Goal: Find specific page/section: Find specific page/section

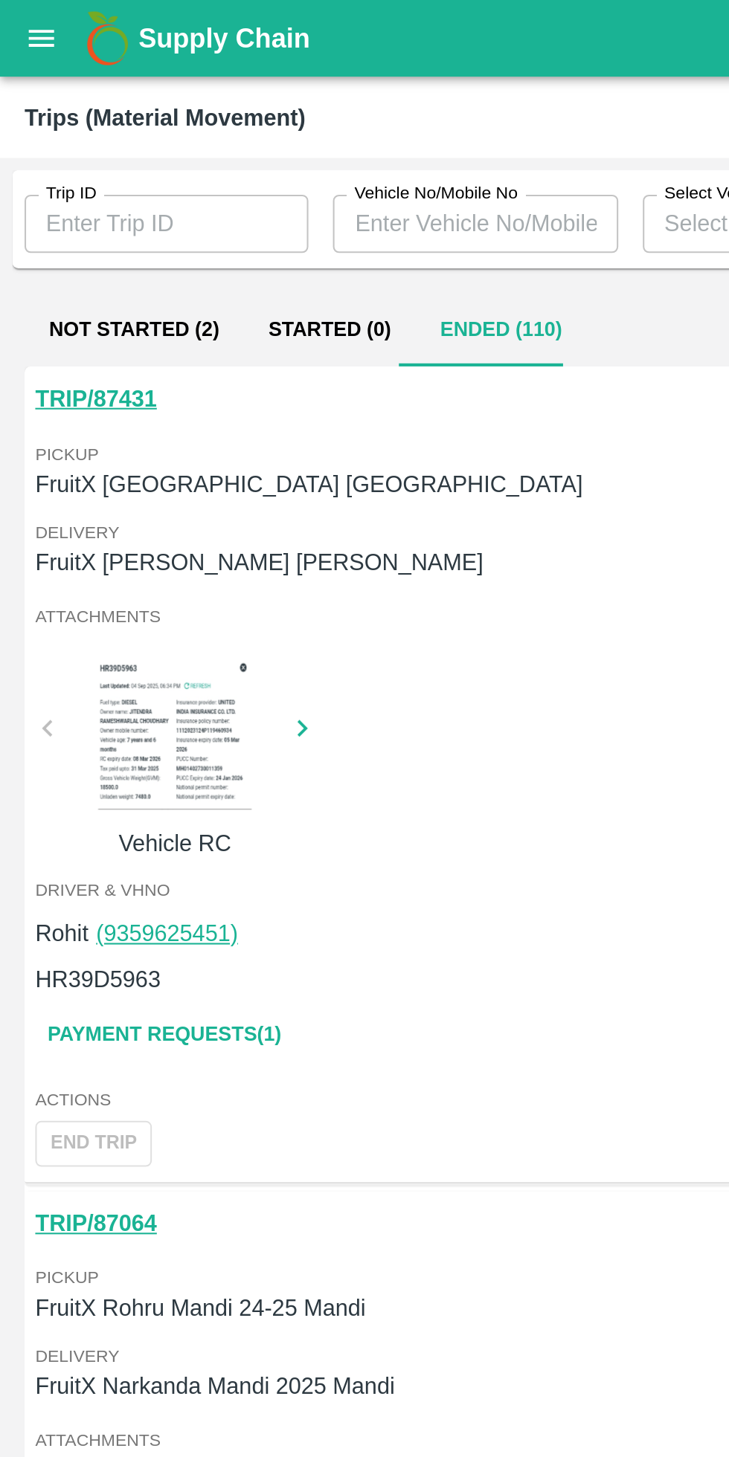
click at [26, 20] on icon "open drawer" at bounding box center [20, 18] width 16 height 16
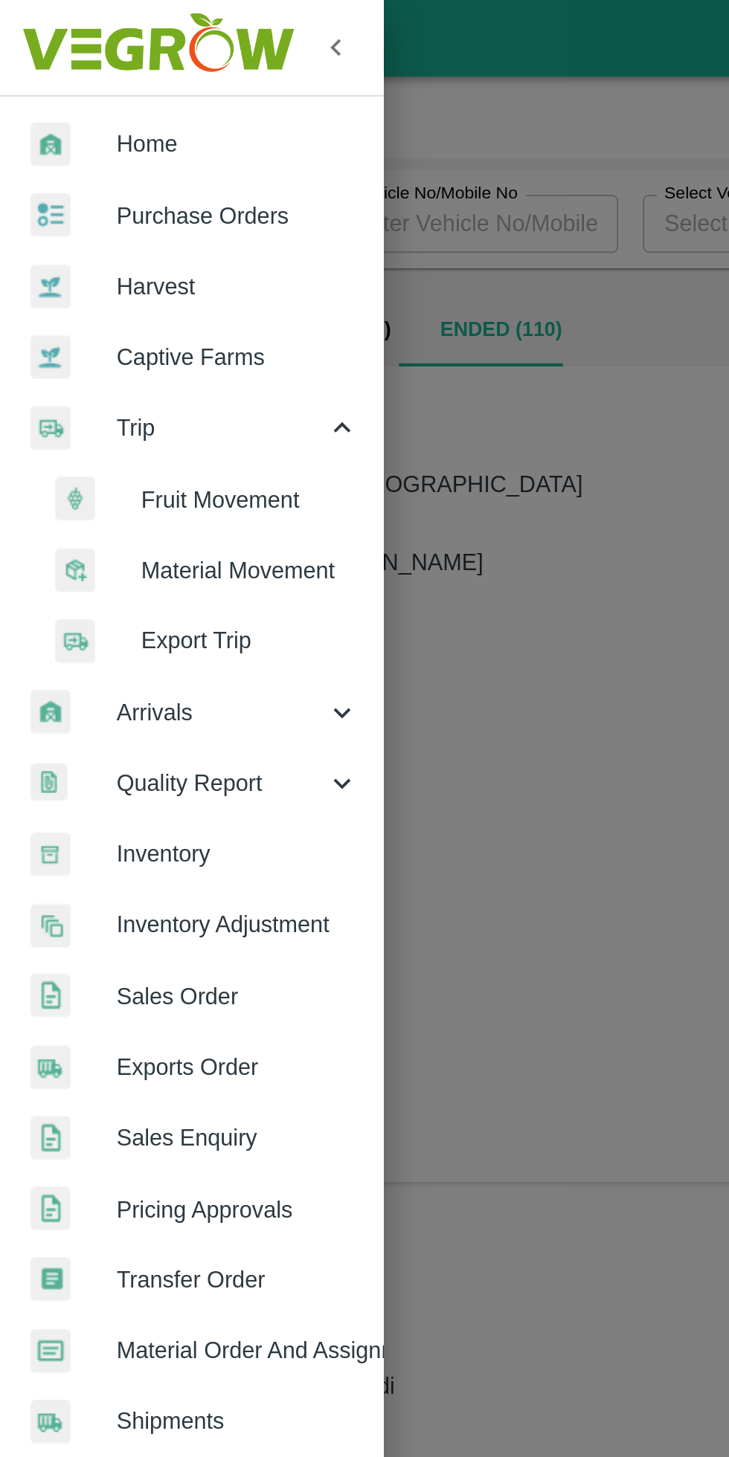
click at [119, 236] on span "Fruit Movement" at bounding box center [121, 242] width 106 height 16
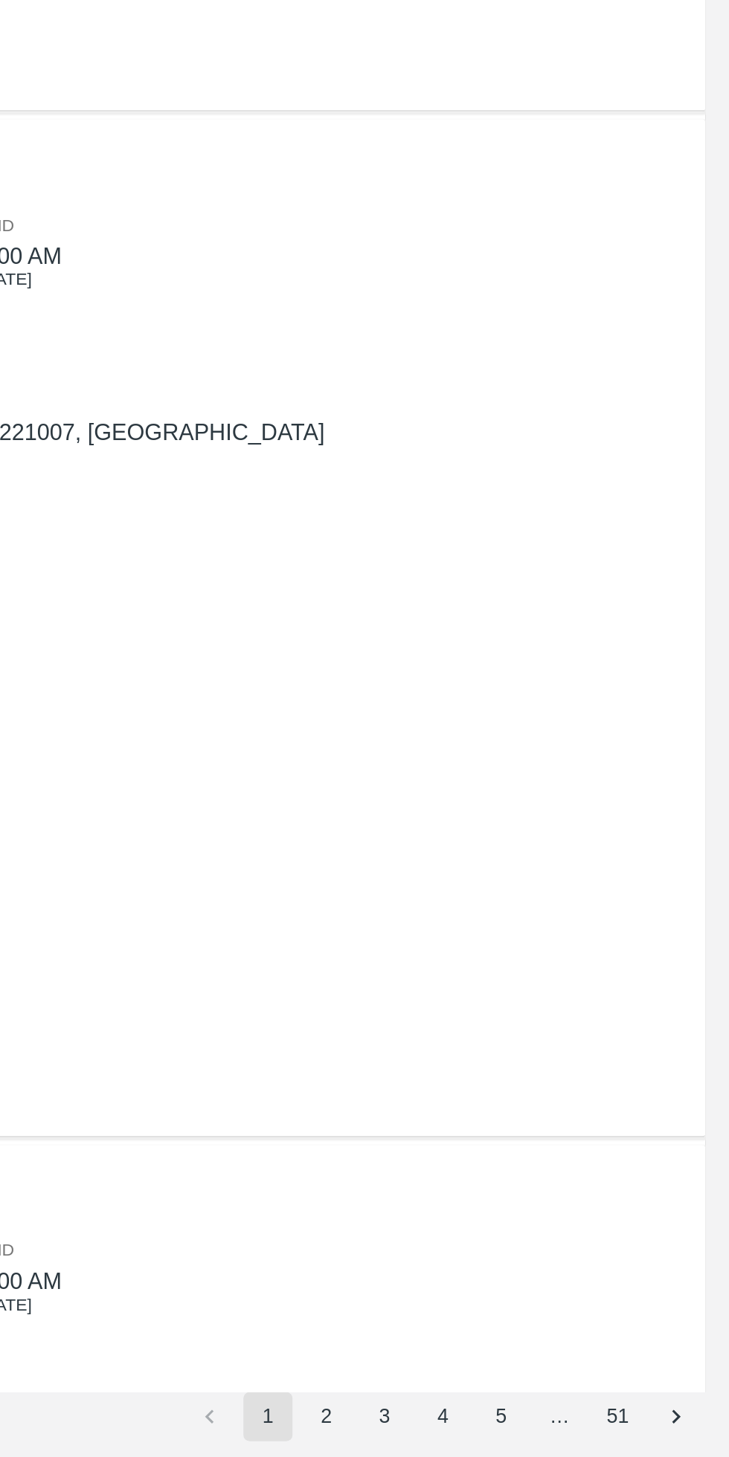
scroll to position [2985, 0]
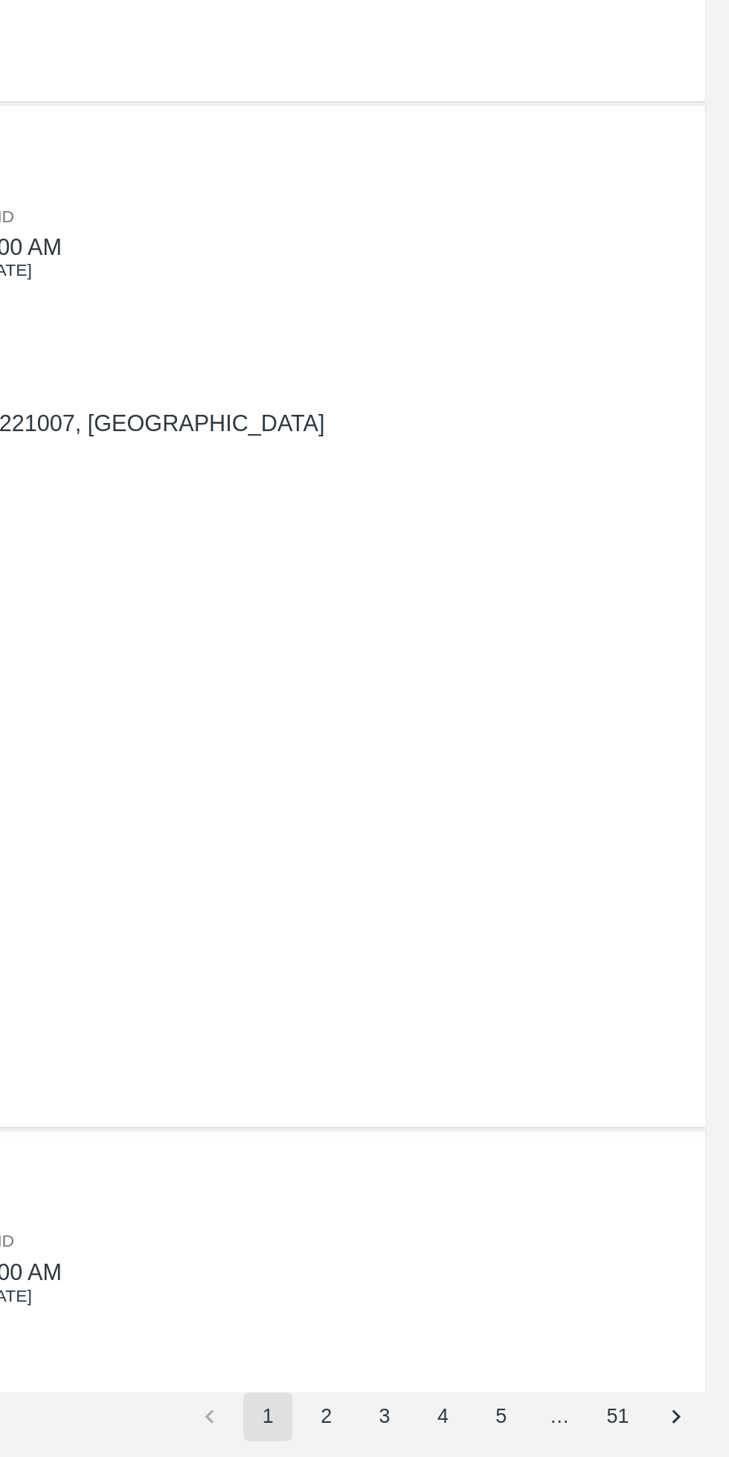
click at [535, 1433] on button "2" at bounding box center [533, 1434] width 24 height 24
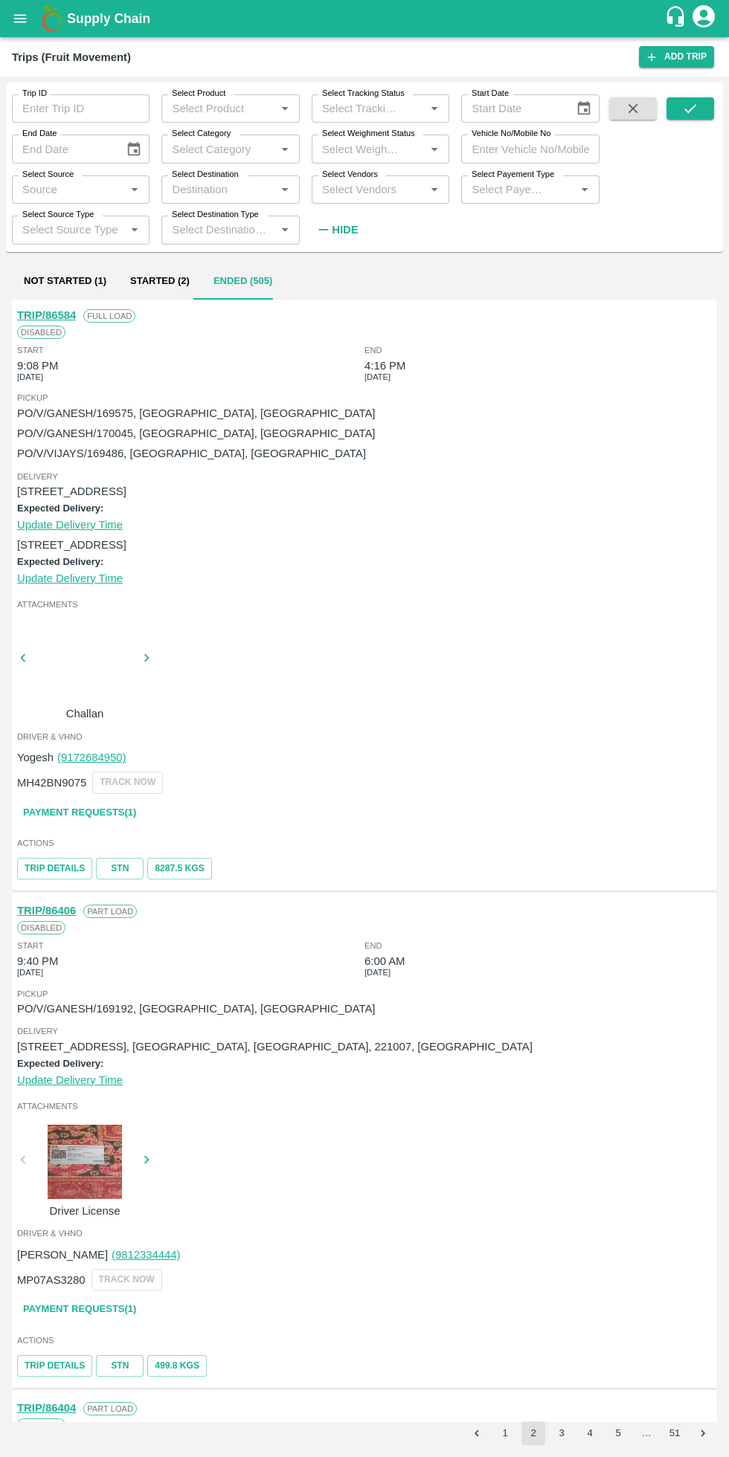
click at [618, 1433] on button "5" at bounding box center [618, 1434] width 24 height 24
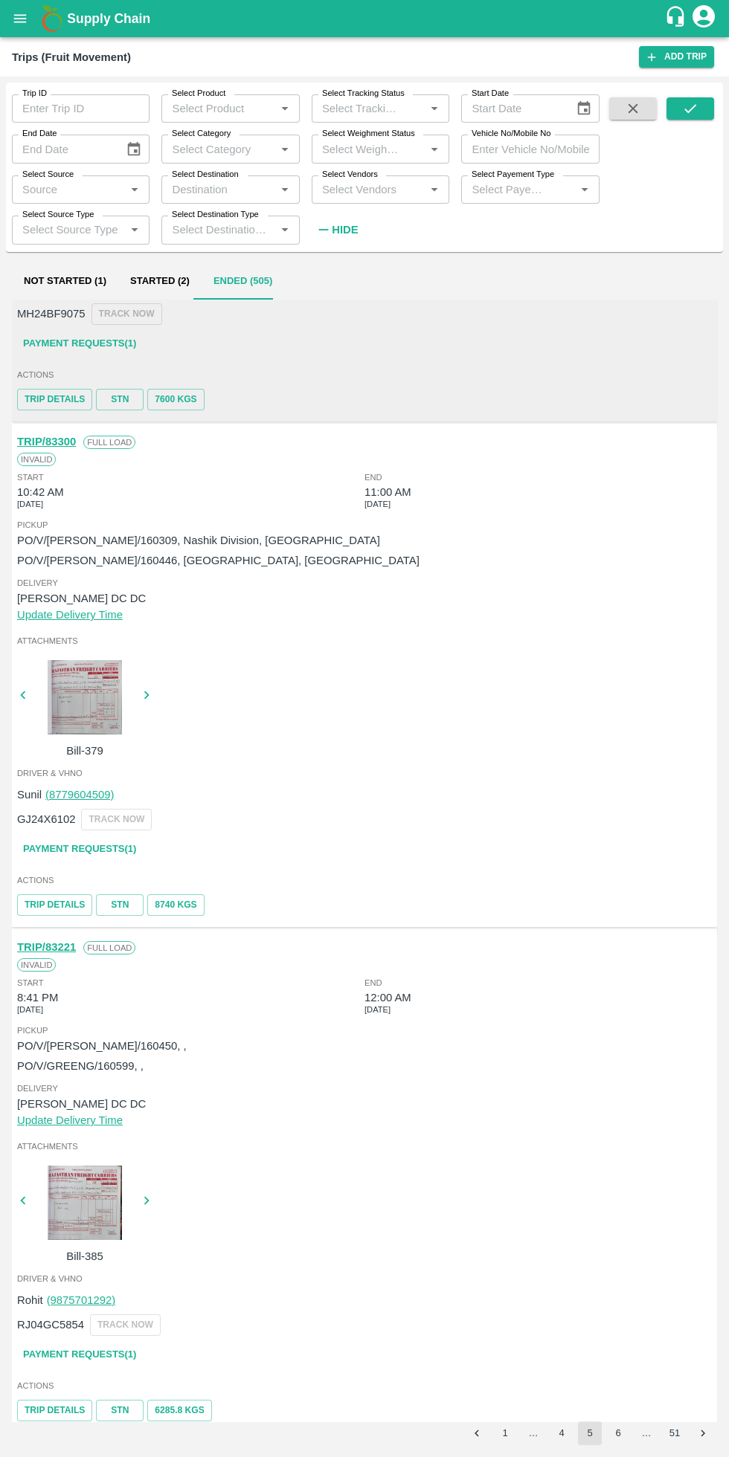
scroll to position [4318, 0]
click at [618, 1433] on button "6" at bounding box center [618, 1434] width 24 height 24
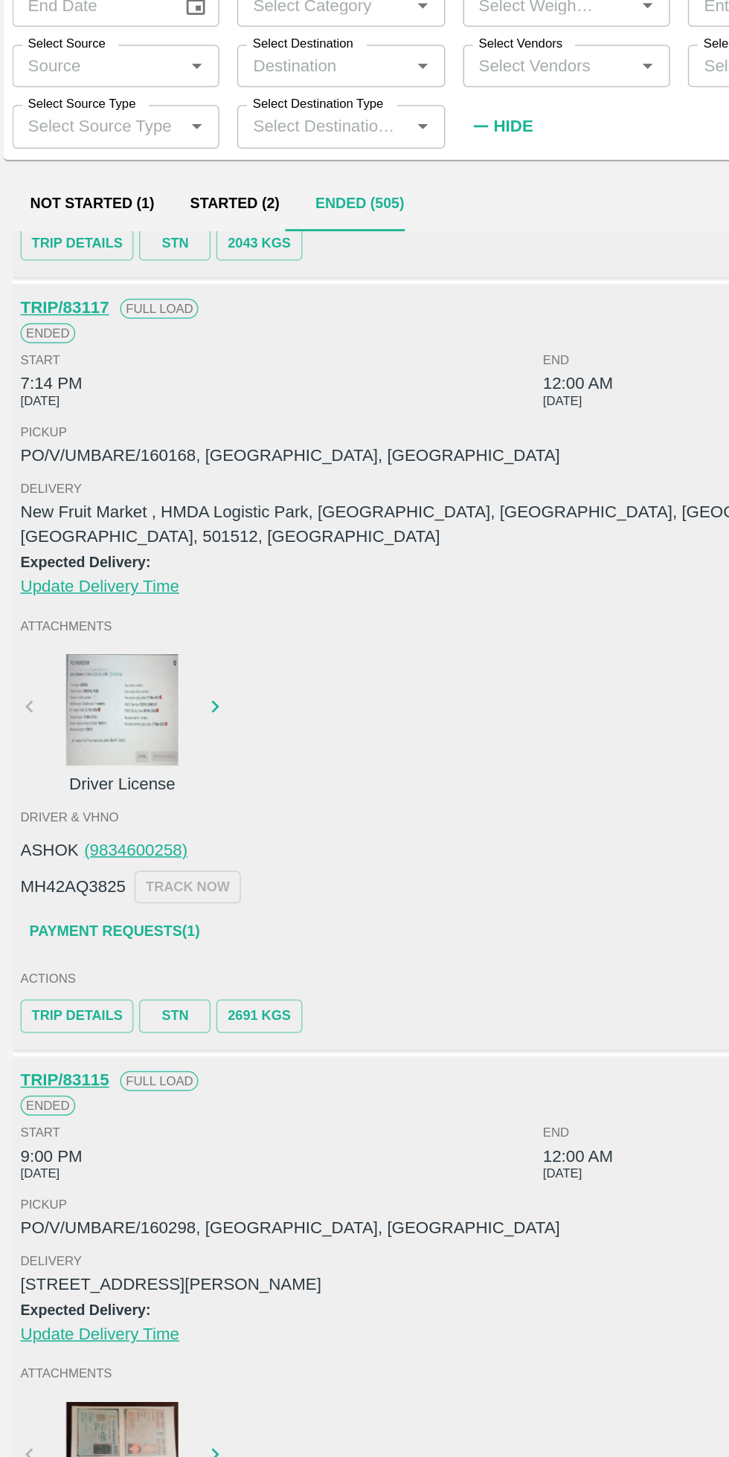
scroll to position [1501, 0]
click at [127, 753] on link "Payment Requests( 1 )" at bounding box center [79, 766] width 125 height 26
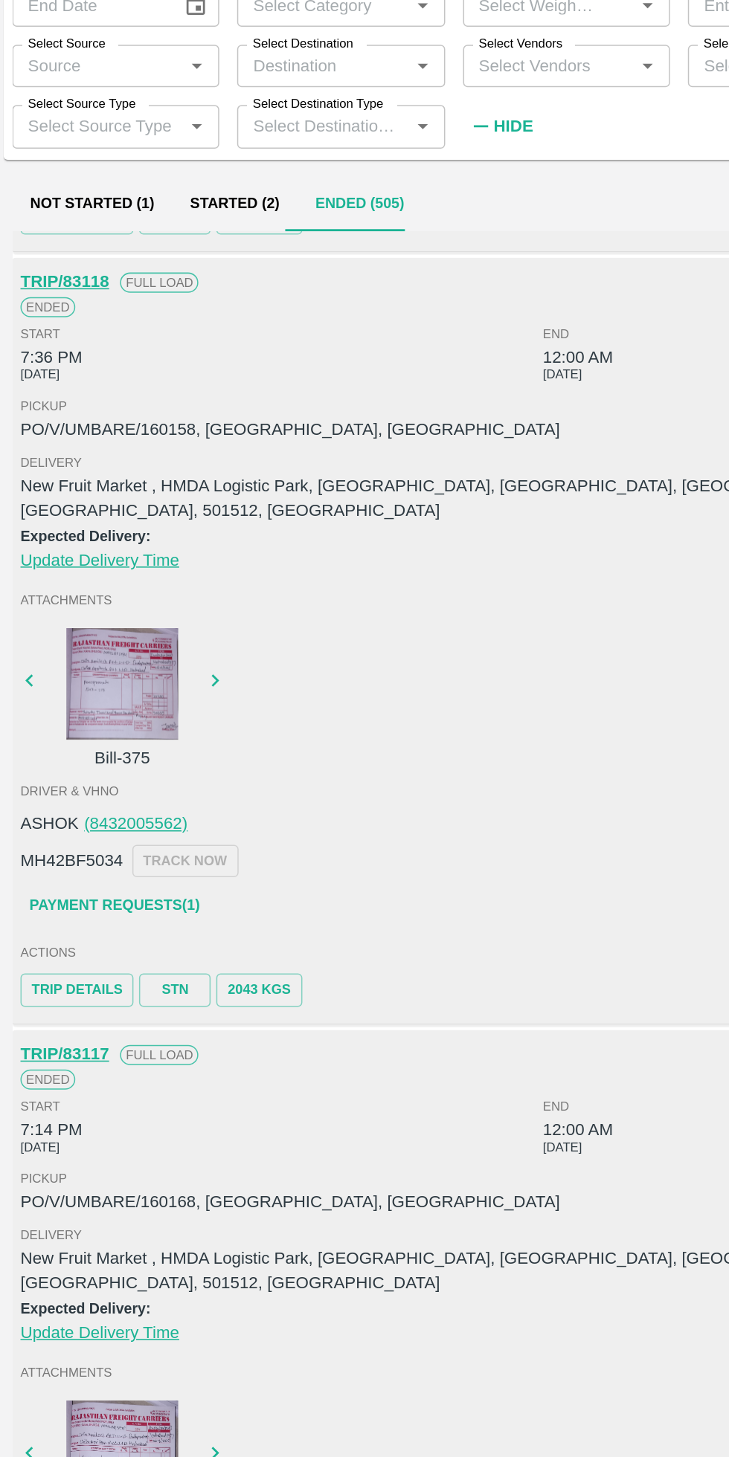
scroll to position [1001, 0]
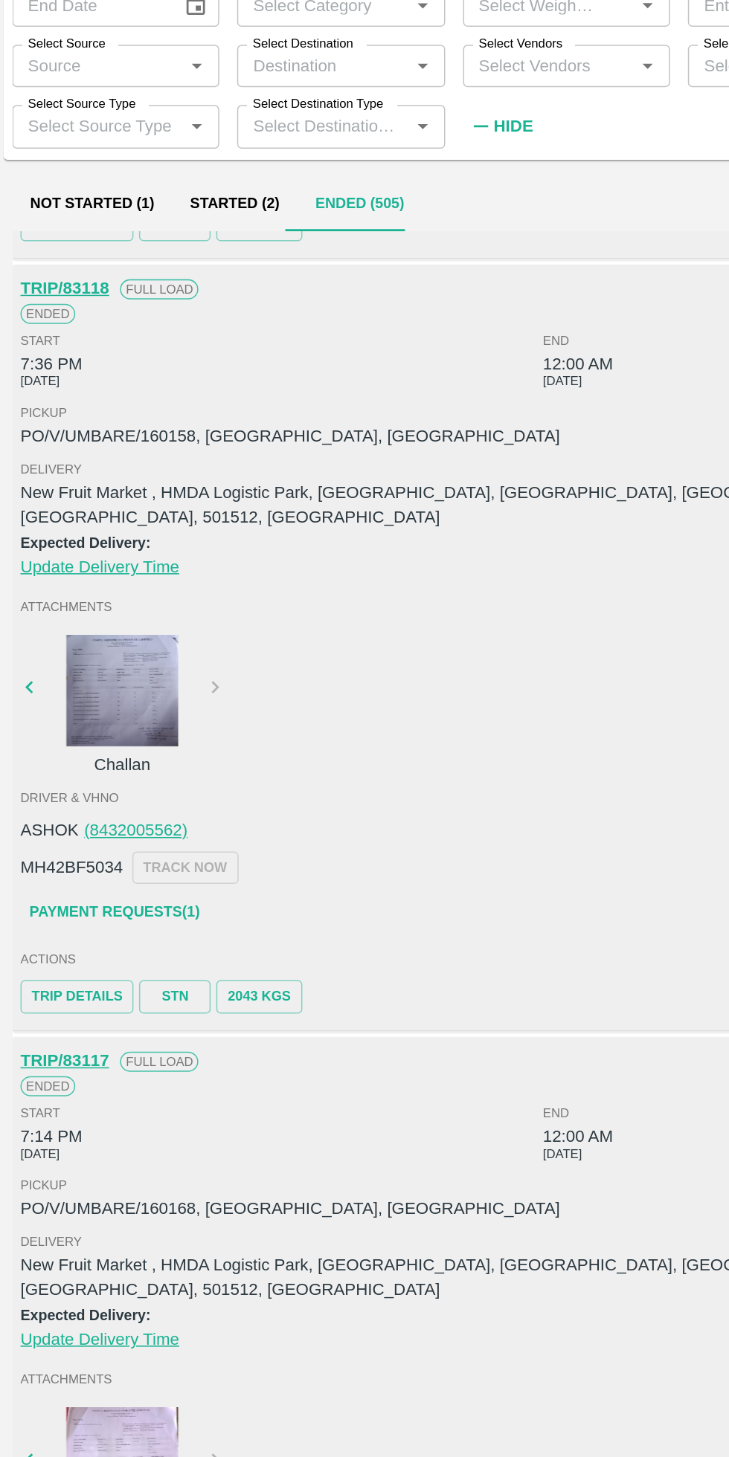
click at [70, 581] on div at bounding box center [85, 605] width 112 height 74
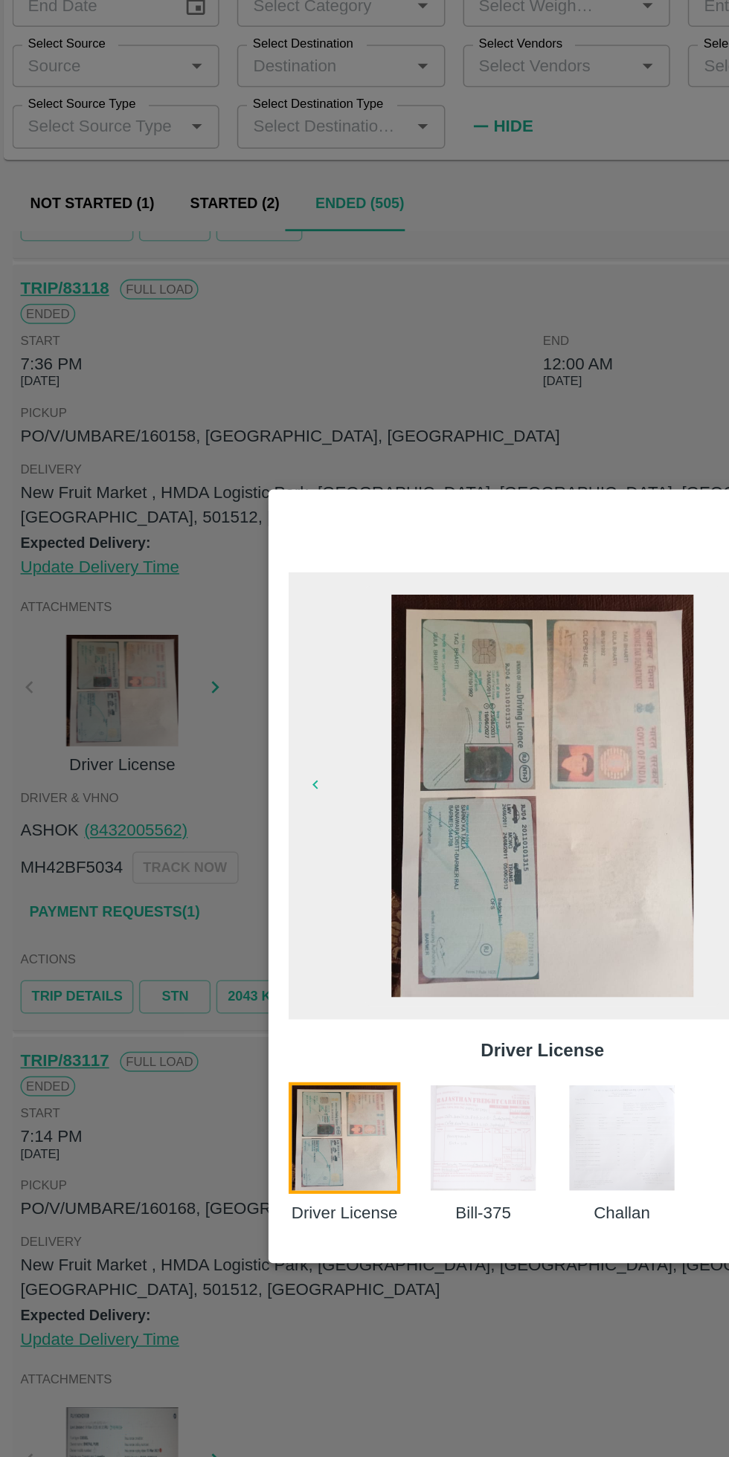
click at [58, 755] on div at bounding box center [364, 728] width 729 height 1457
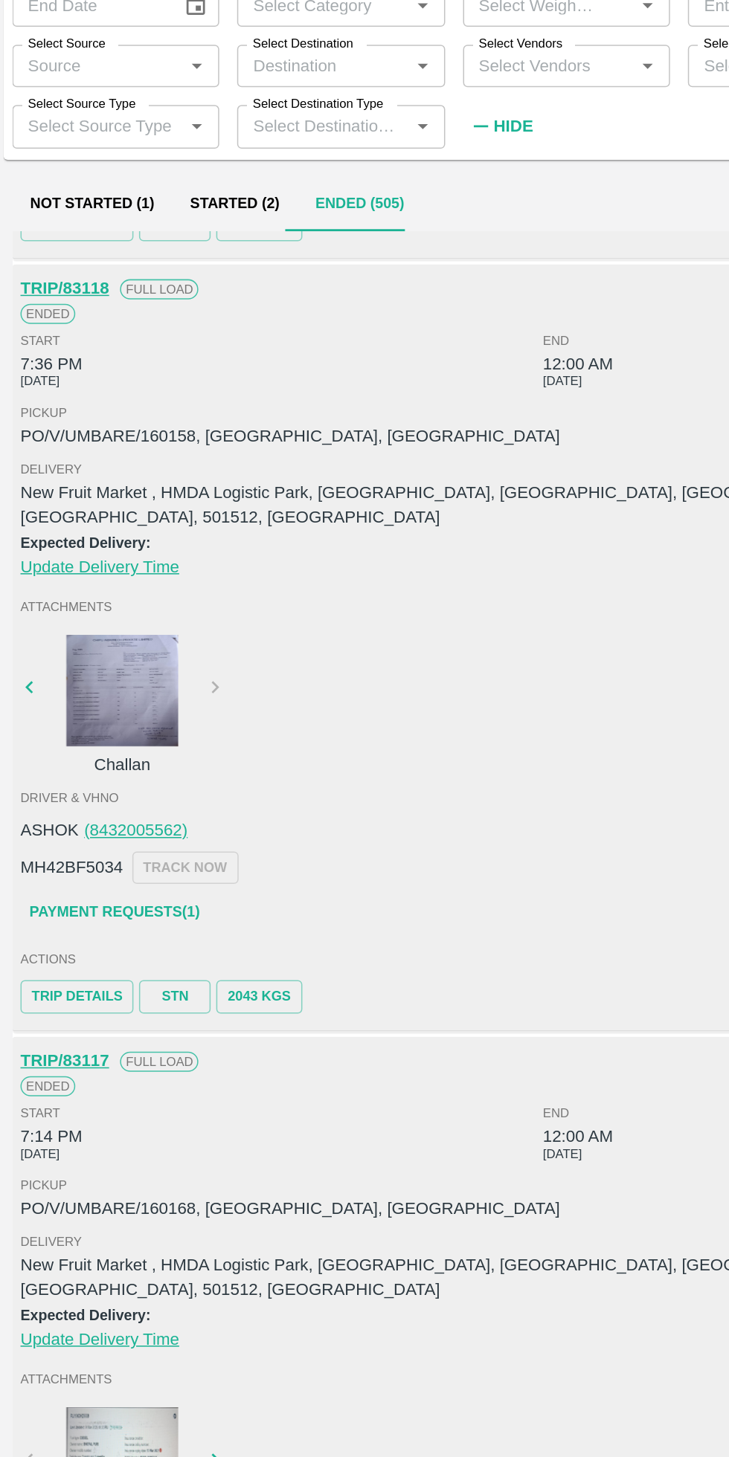
click at [77, 740] on link "Payment Requests( 1 )" at bounding box center [79, 753] width 125 height 26
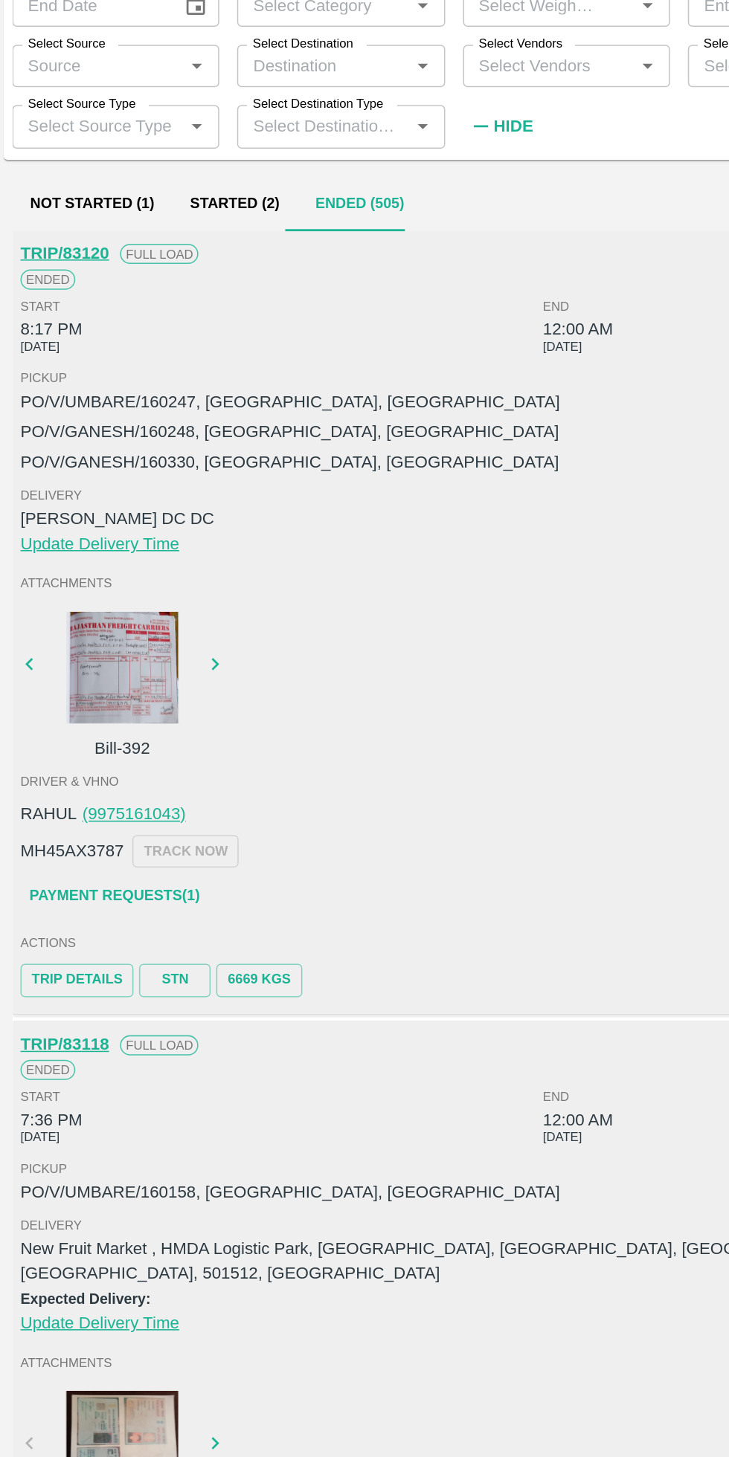
scroll to position [498, 0]
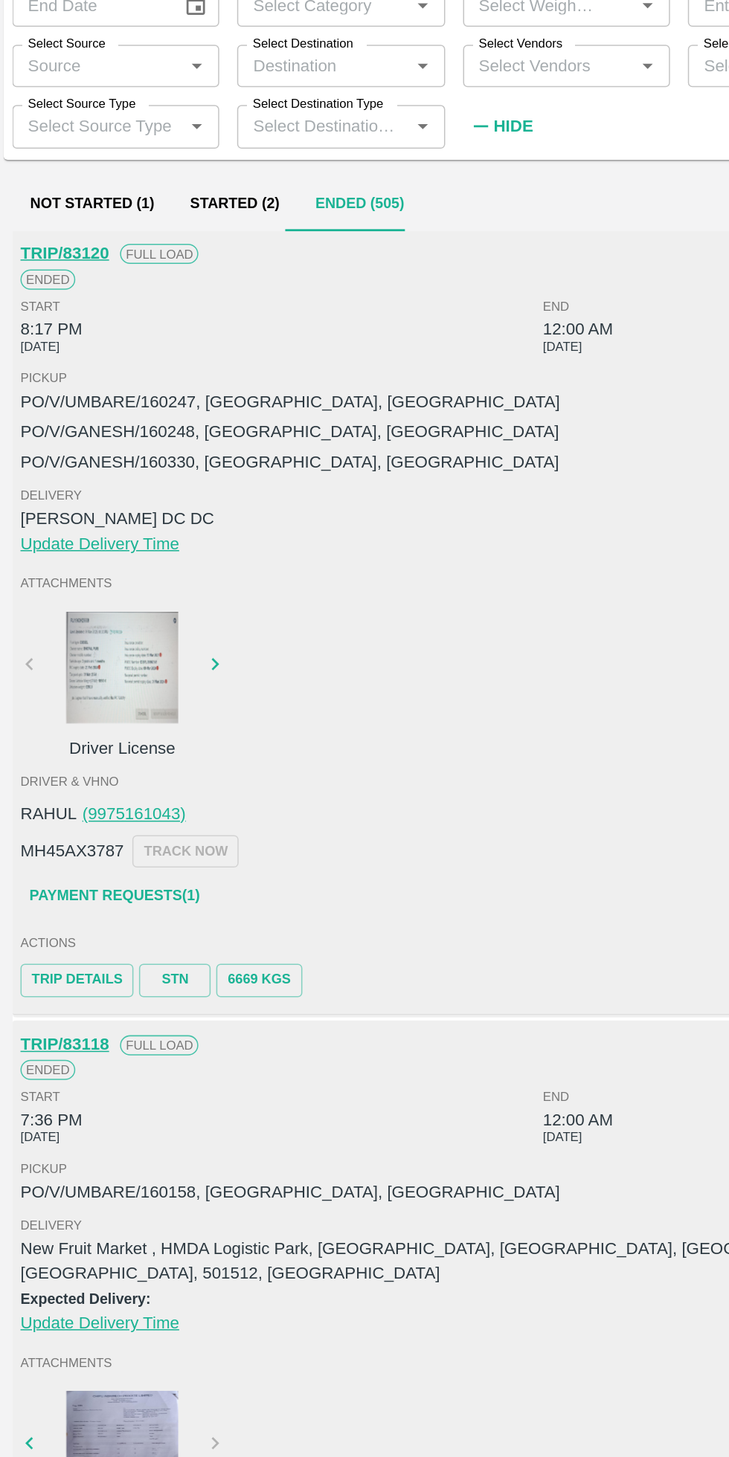
click at [83, 593] on div at bounding box center [85, 589] width 112 height 74
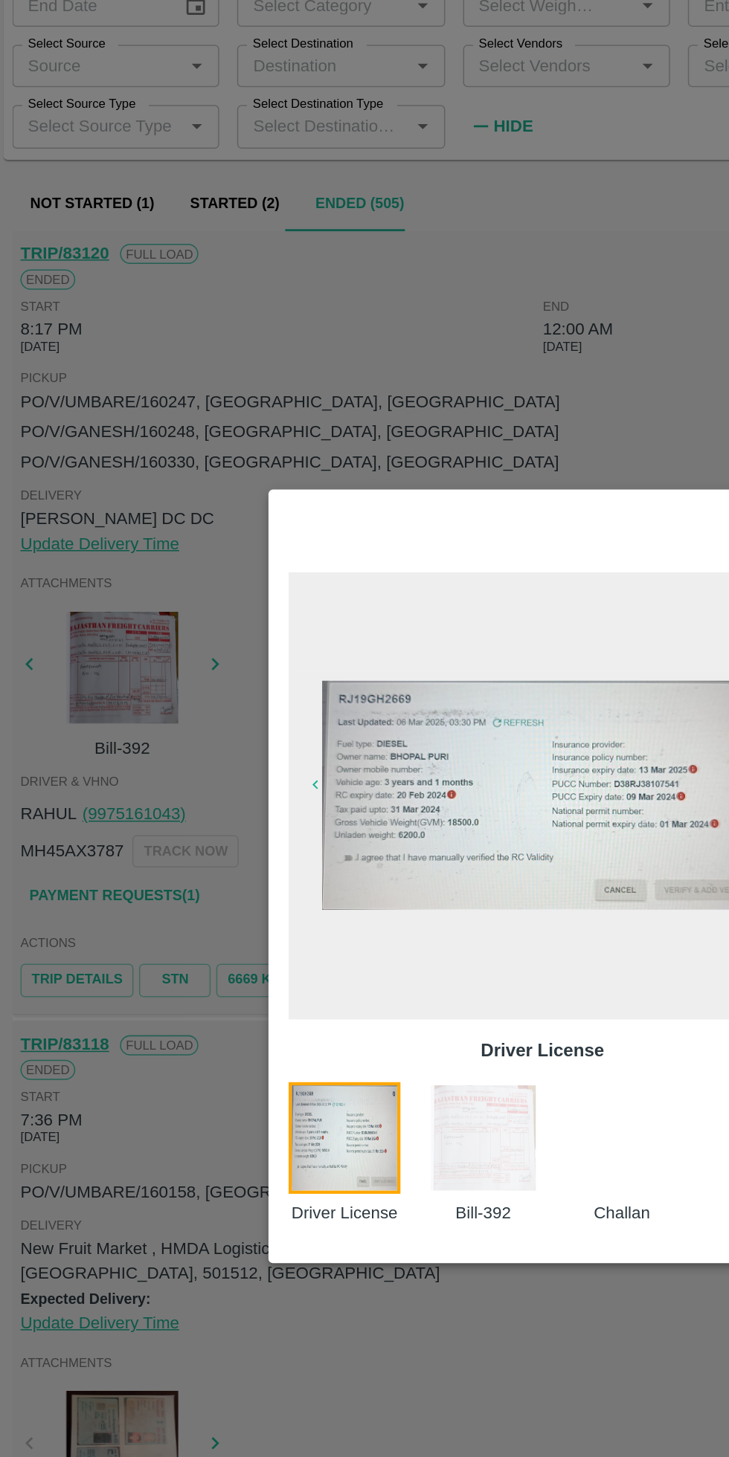
click at [68, 624] on div at bounding box center [364, 728] width 729 height 1457
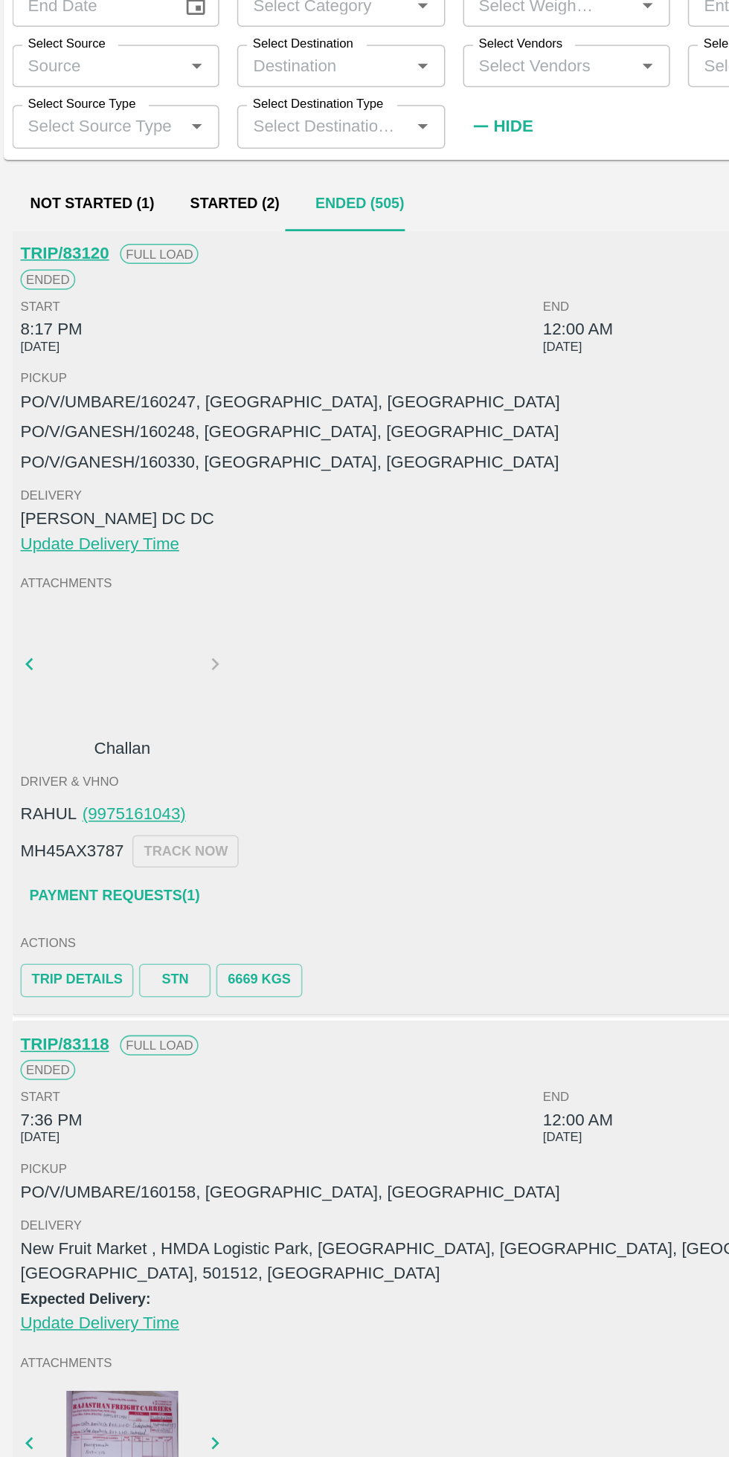
click at [75, 597] on div at bounding box center [85, 591] width 112 height 79
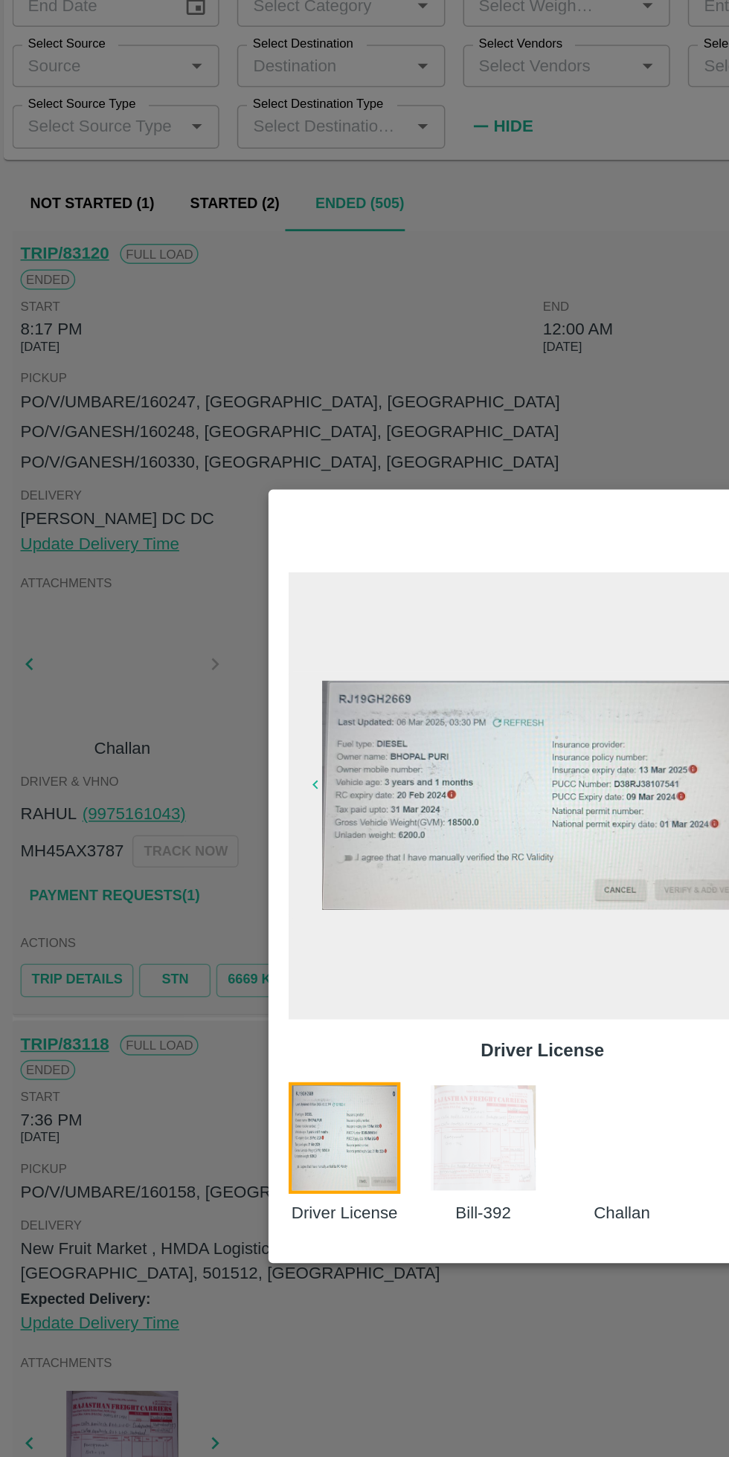
click at [74, 602] on div at bounding box center [364, 728] width 729 height 1457
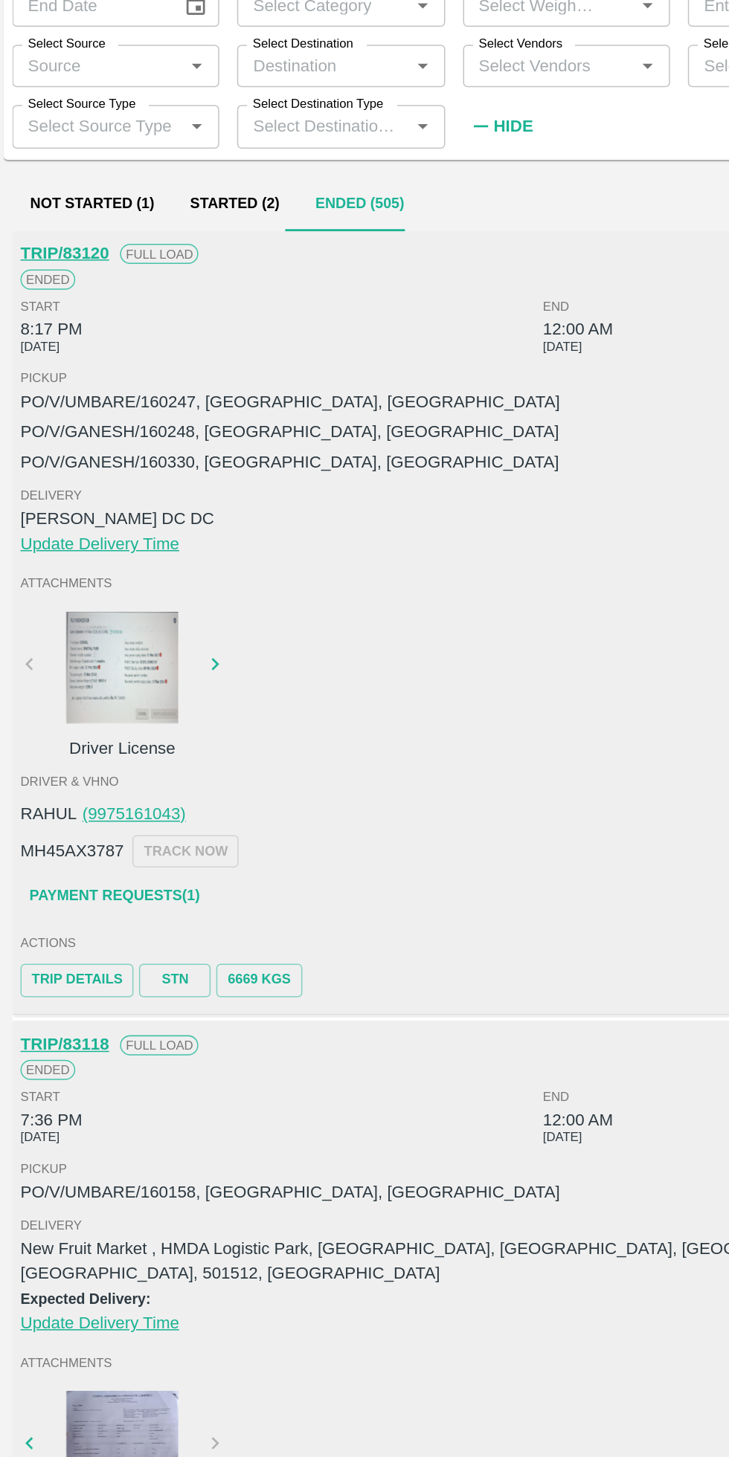
click at [78, 605] on div at bounding box center [85, 589] width 112 height 74
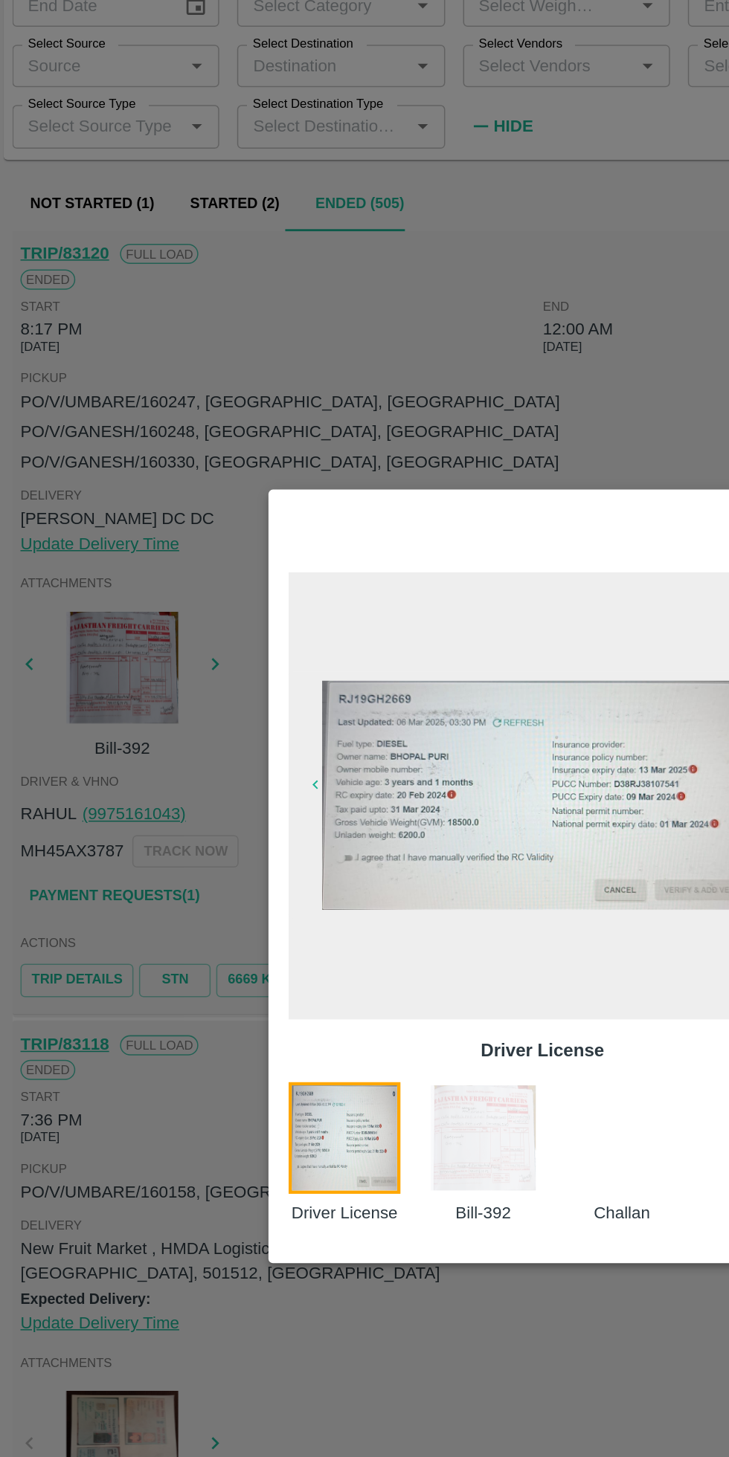
click at [70, 650] on div at bounding box center [364, 728] width 729 height 1457
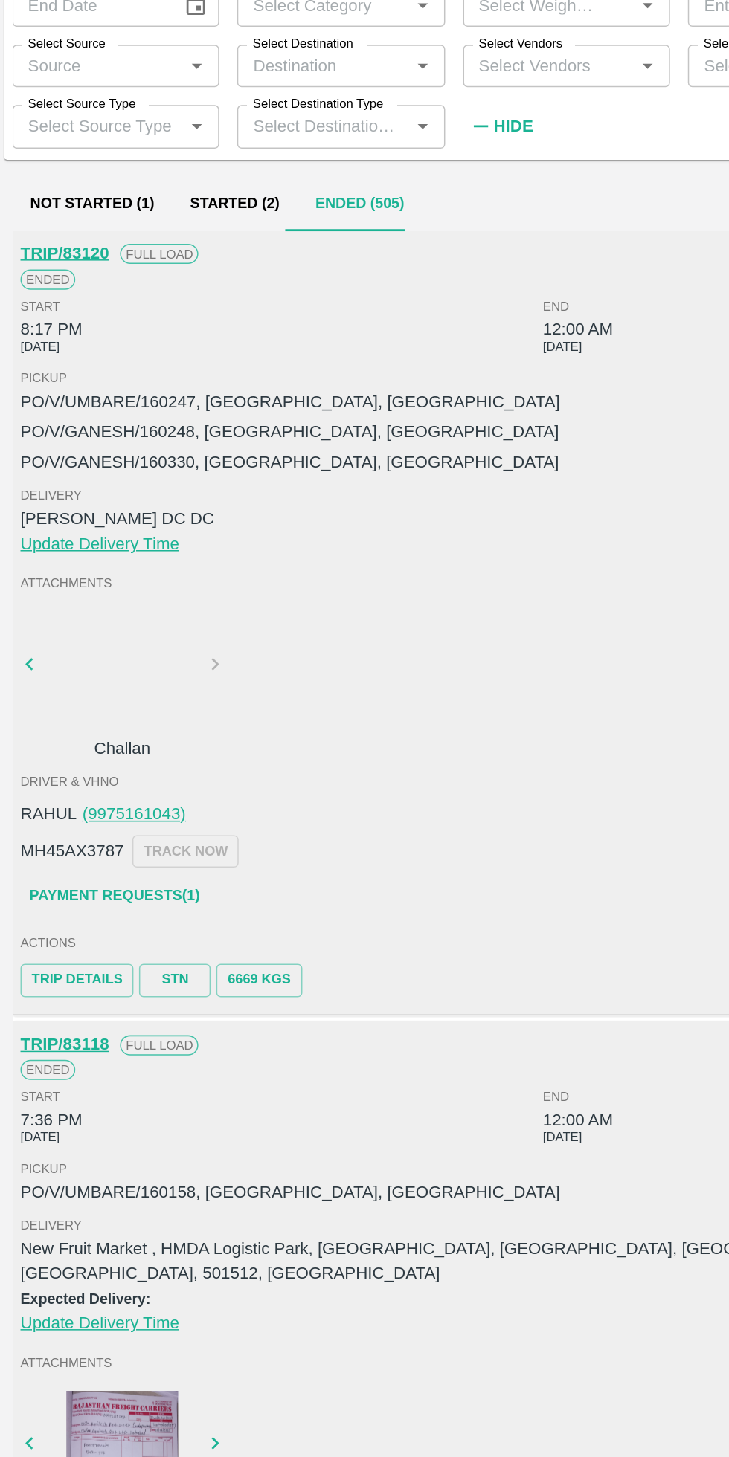
click at [75, 600] on div at bounding box center [85, 591] width 112 height 79
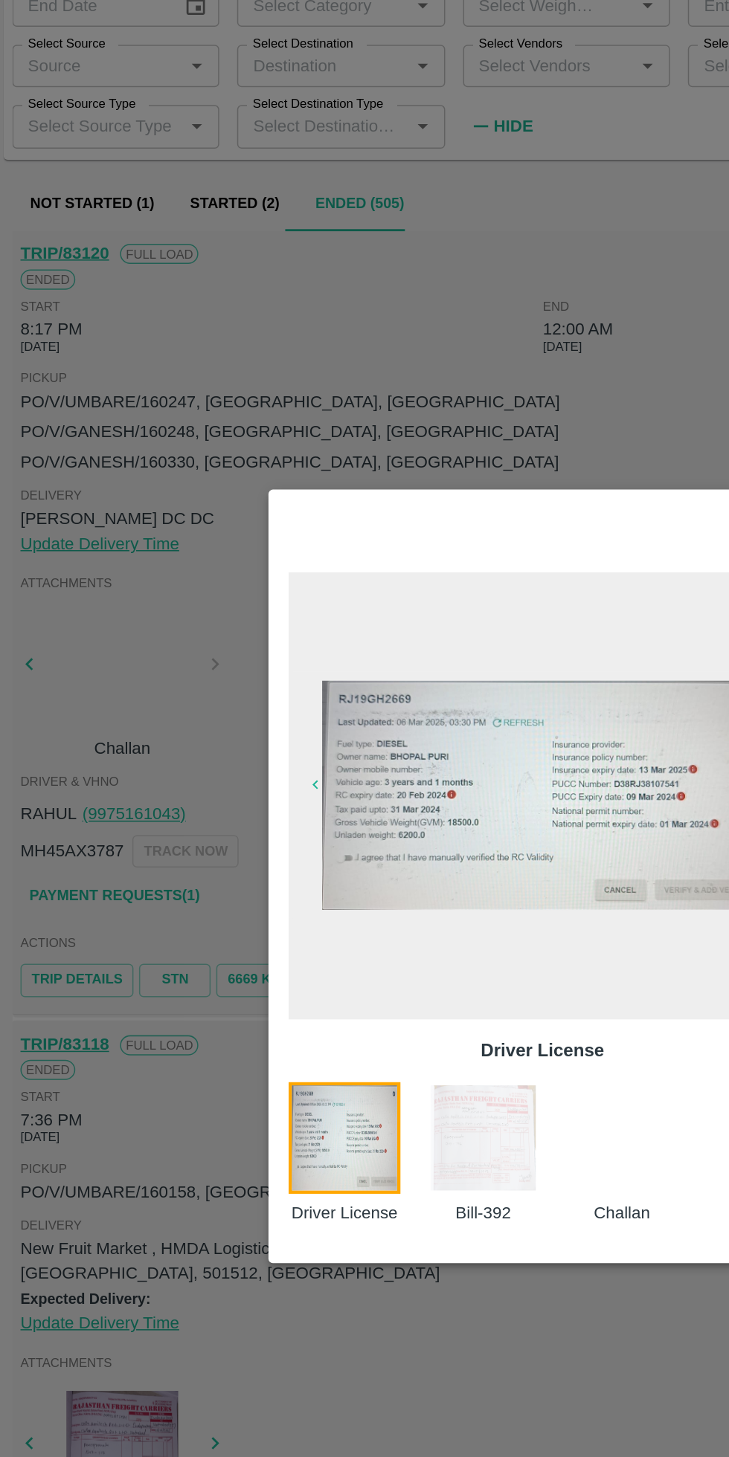
click at [73, 624] on div at bounding box center [364, 728] width 729 height 1457
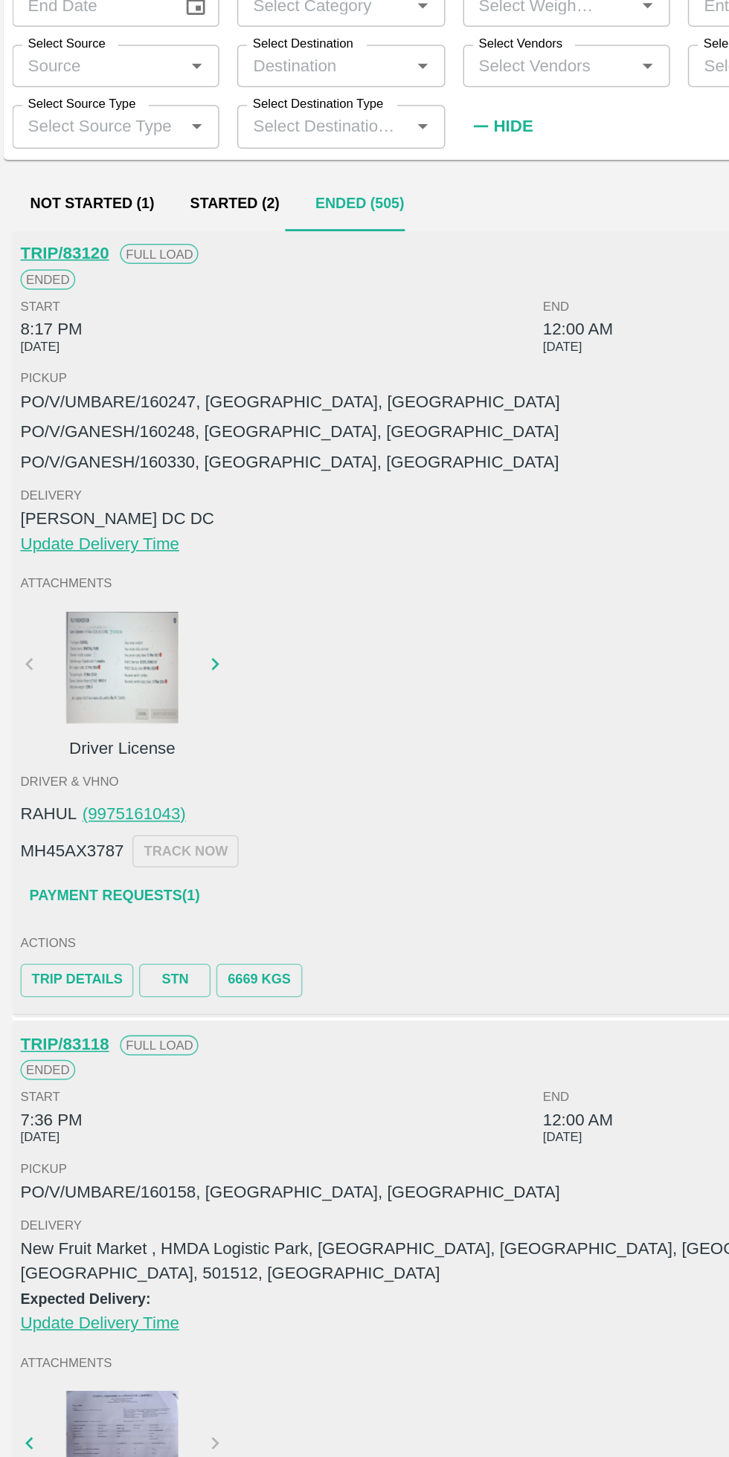
click at [77, 611] on div at bounding box center [85, 589] width 112 height 74
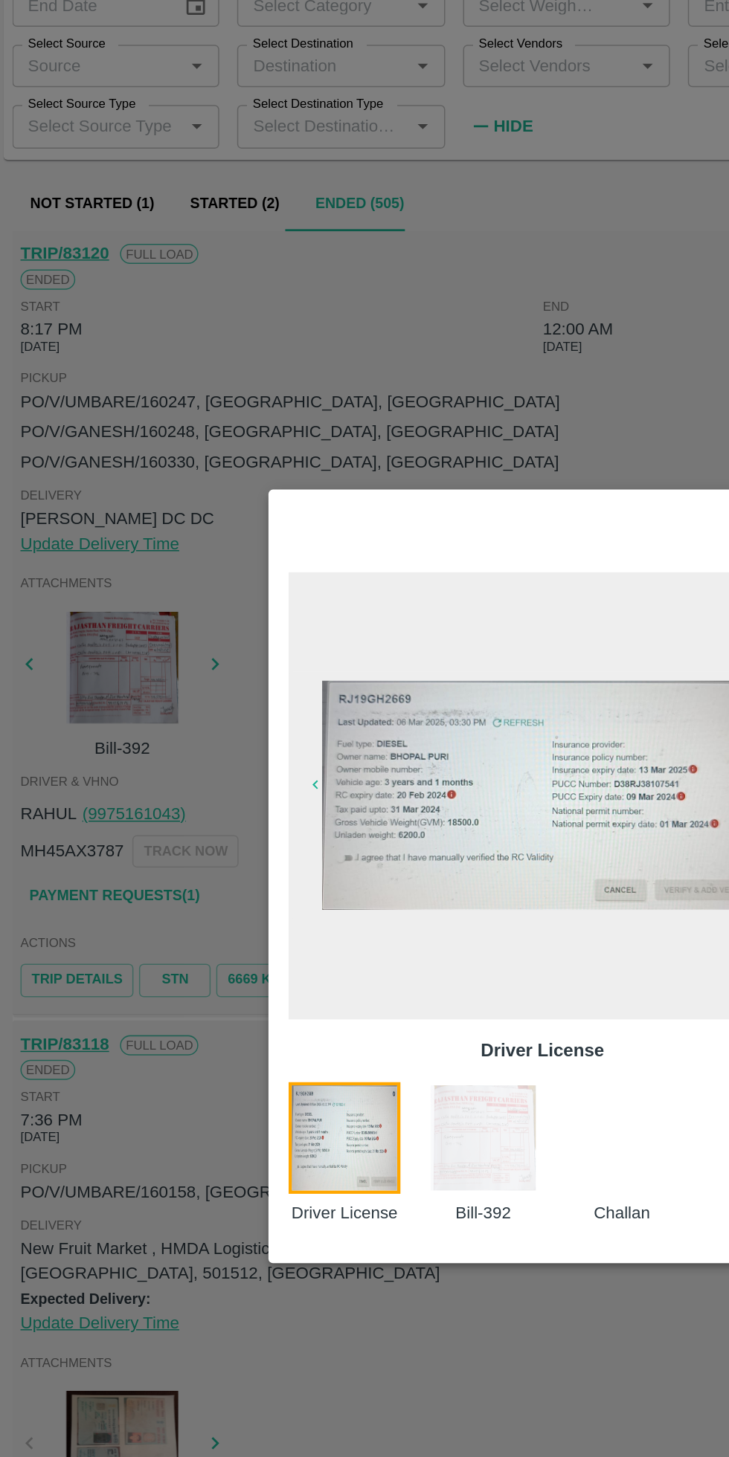
click at [77, 596] on div at bounding box center [364, 728] width 729 height 1457
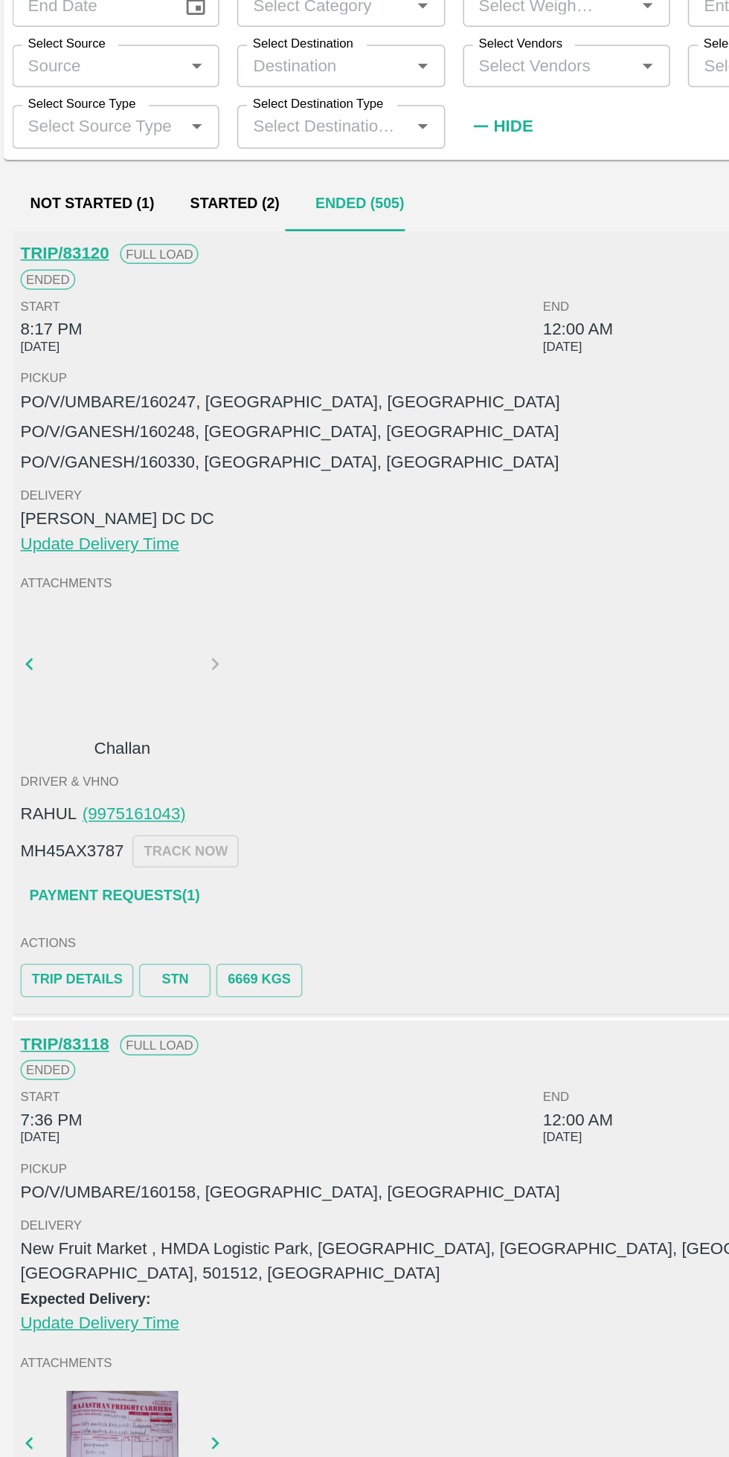
click at [81, 743] on link "Payment Requests( 1 )" at bounding box center [79, 742] width 125 height 26
click at [75, 598] on div at bounding box center [85, 591] width 112 height 79
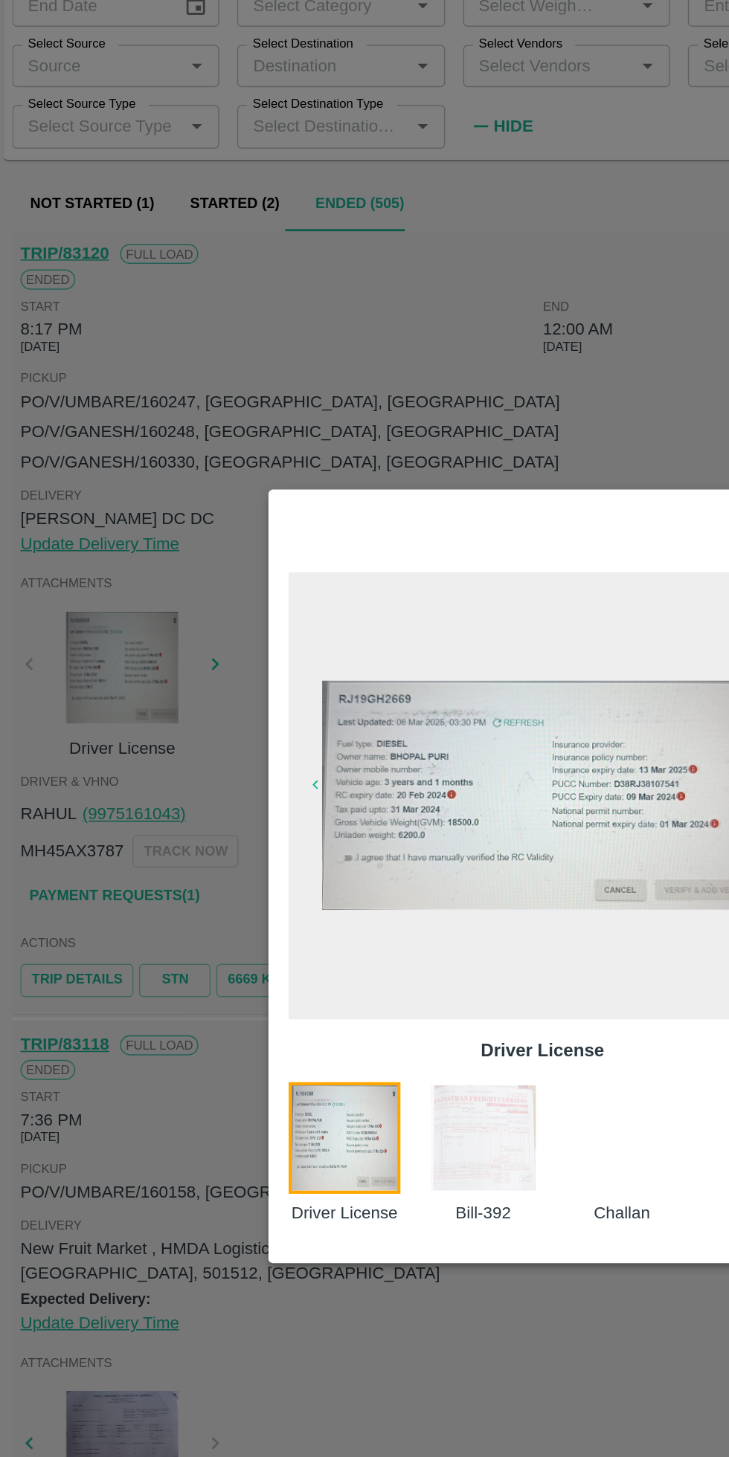
click at [114, 657] on div at bounding box center [364, 728] width 729 height 1457
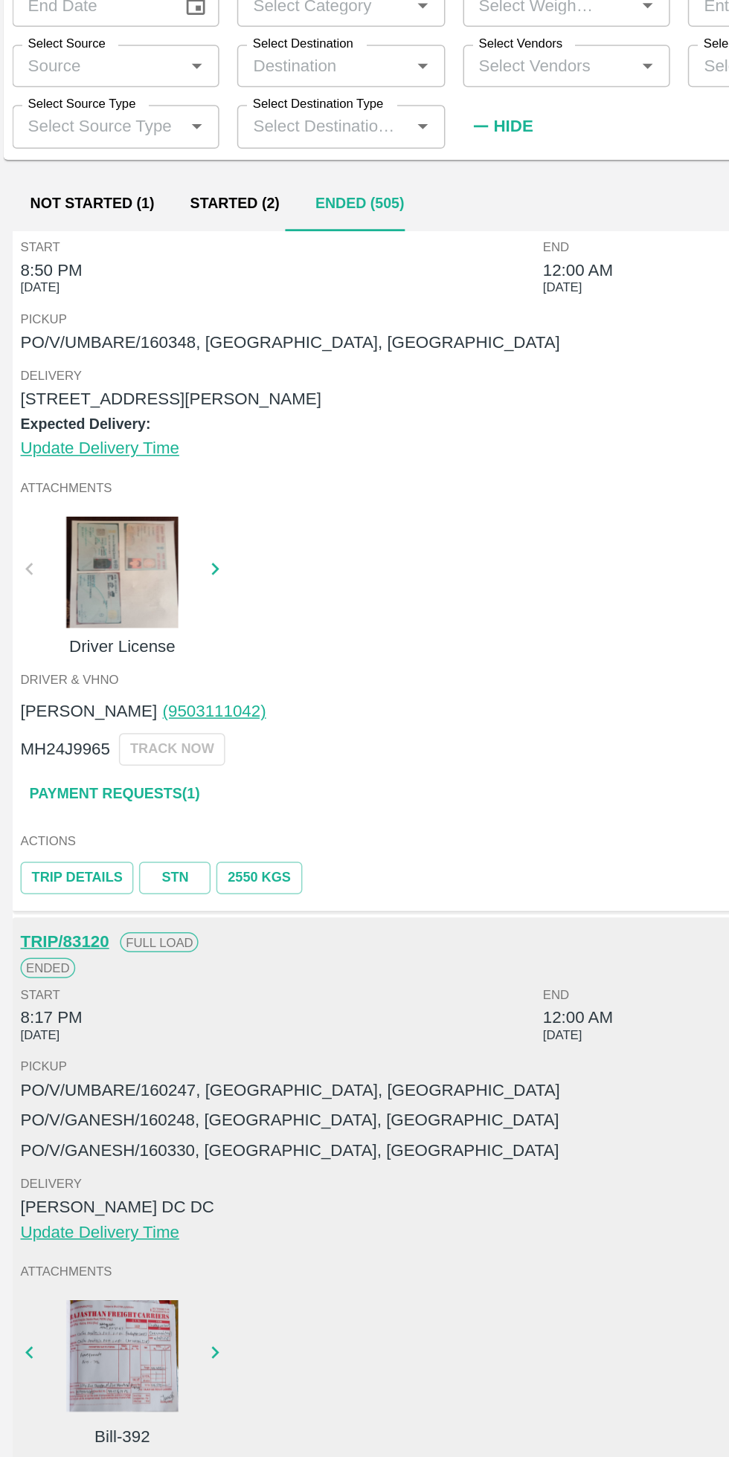
scroll to position [0, 0]
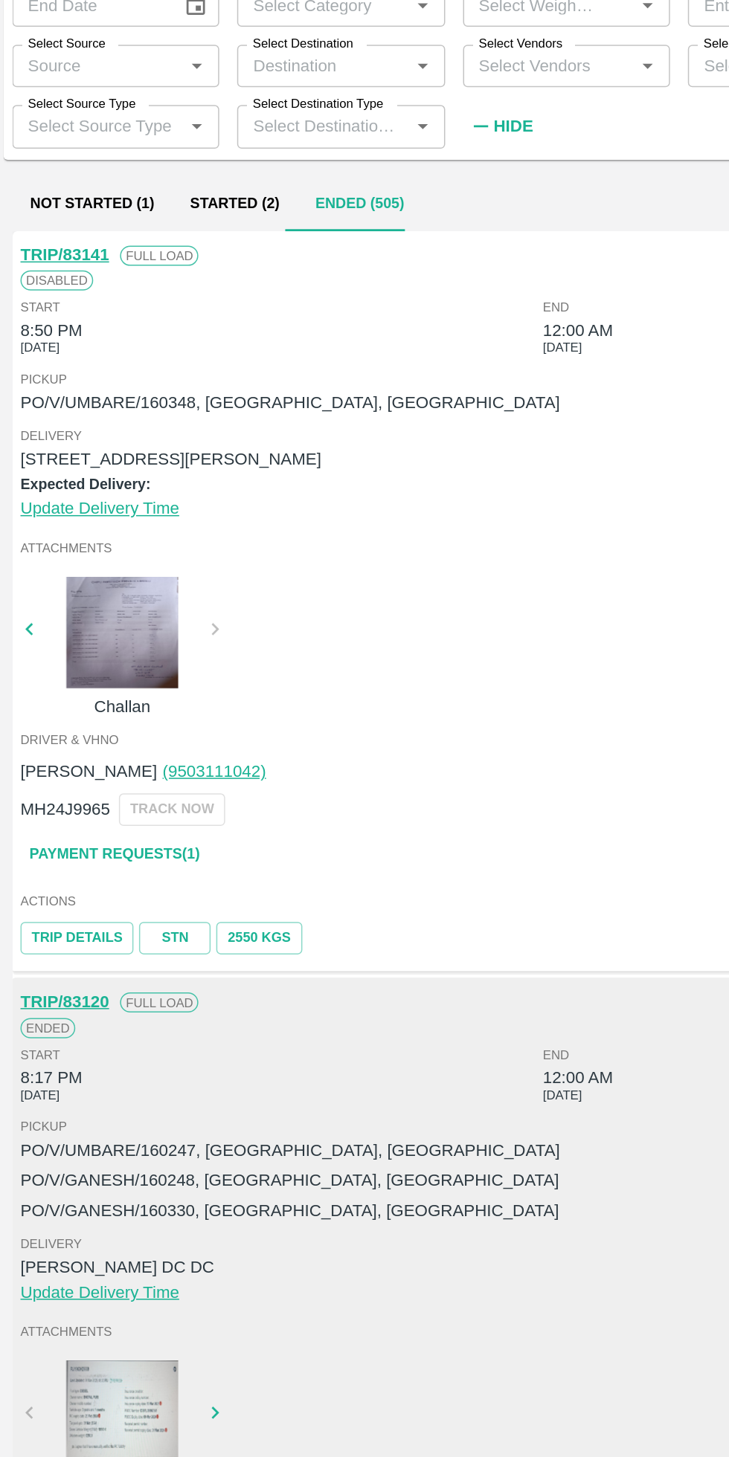
click at [77, 574] on div at bounding box center [85, 566] width 112 height 74
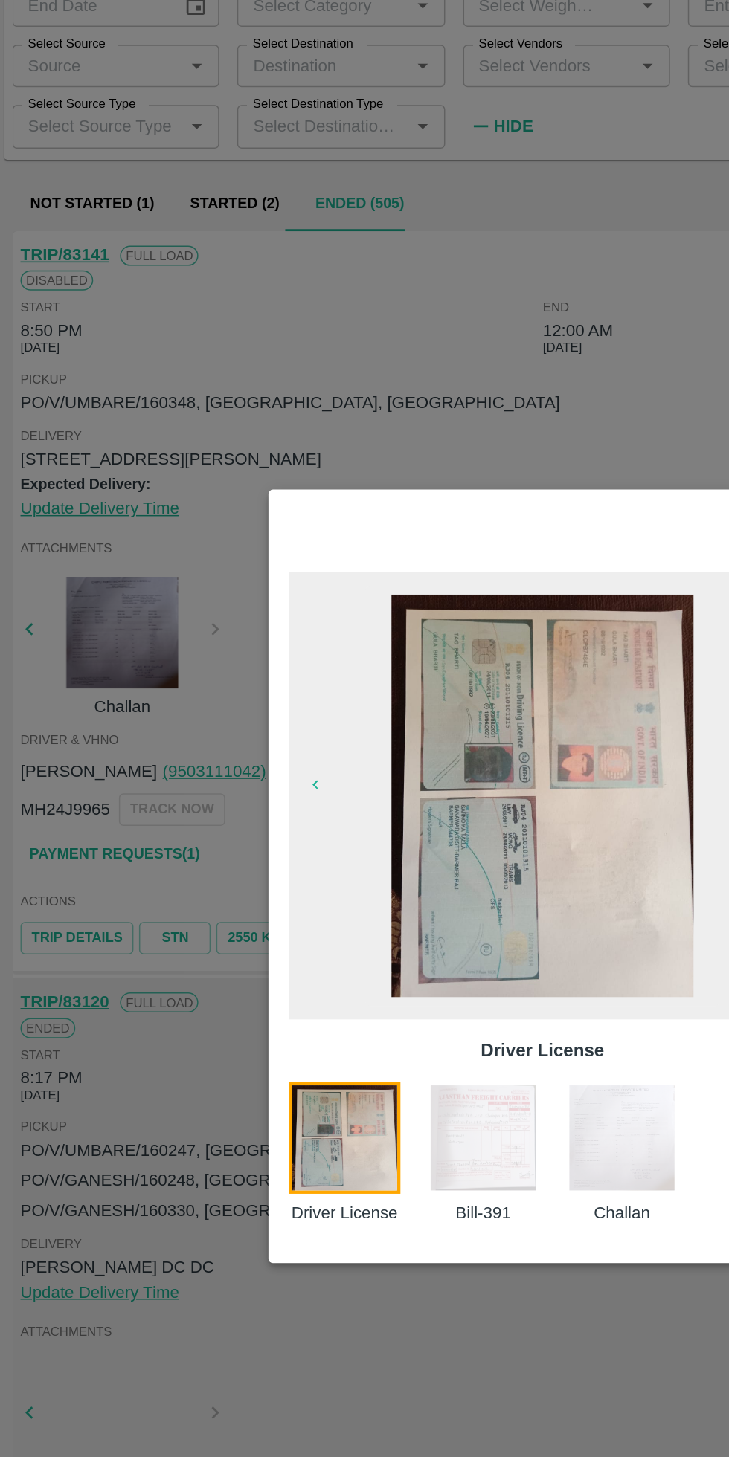
click at [91, 584] on div at bounding box center [364, 728] width 729 height 1457
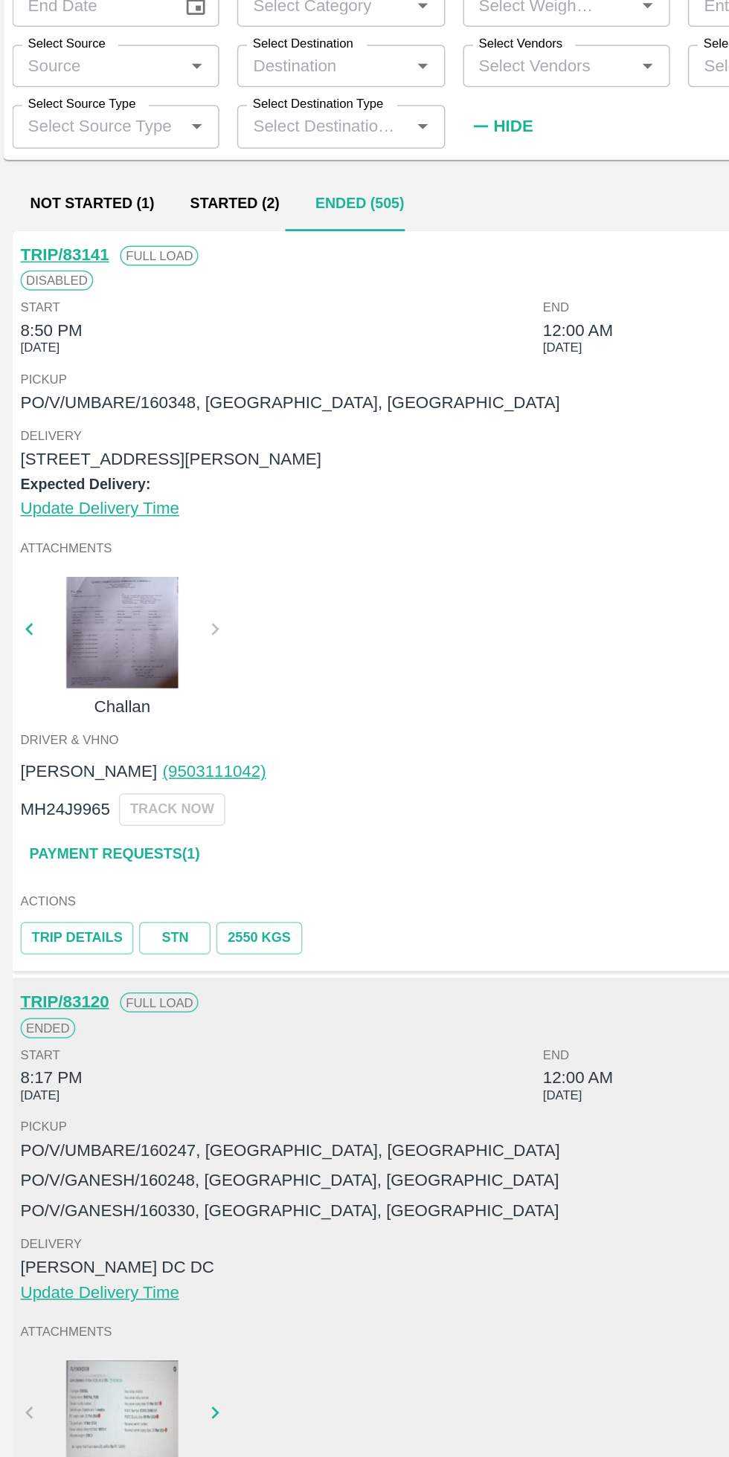
click at [74, 716] on link "Payment Requests( 1 )" at bounding box center [79, 714] width 125 height 26
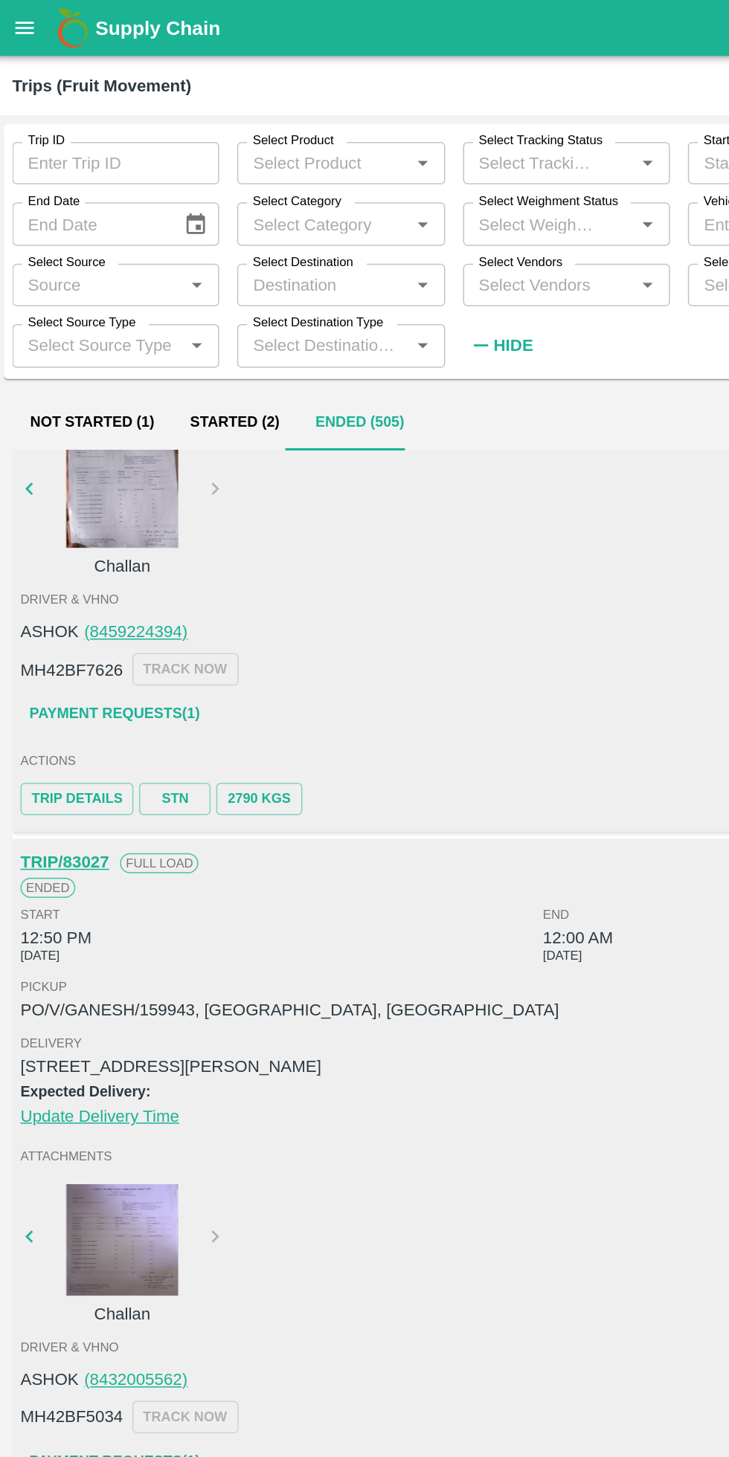
scroll to position [3948, 0]
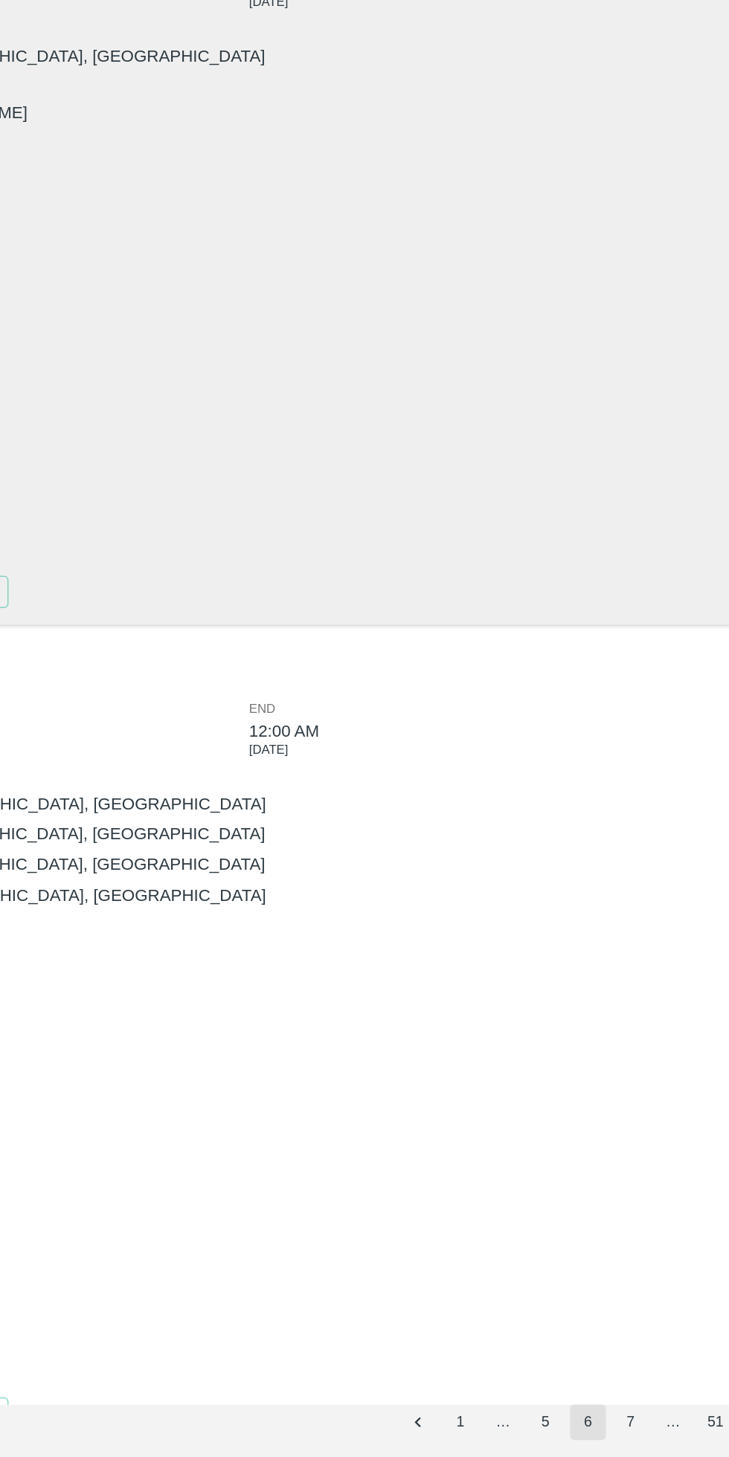
click at [560, 1428] on button "5" at bounding box center [562, 1434] width 24 height 24
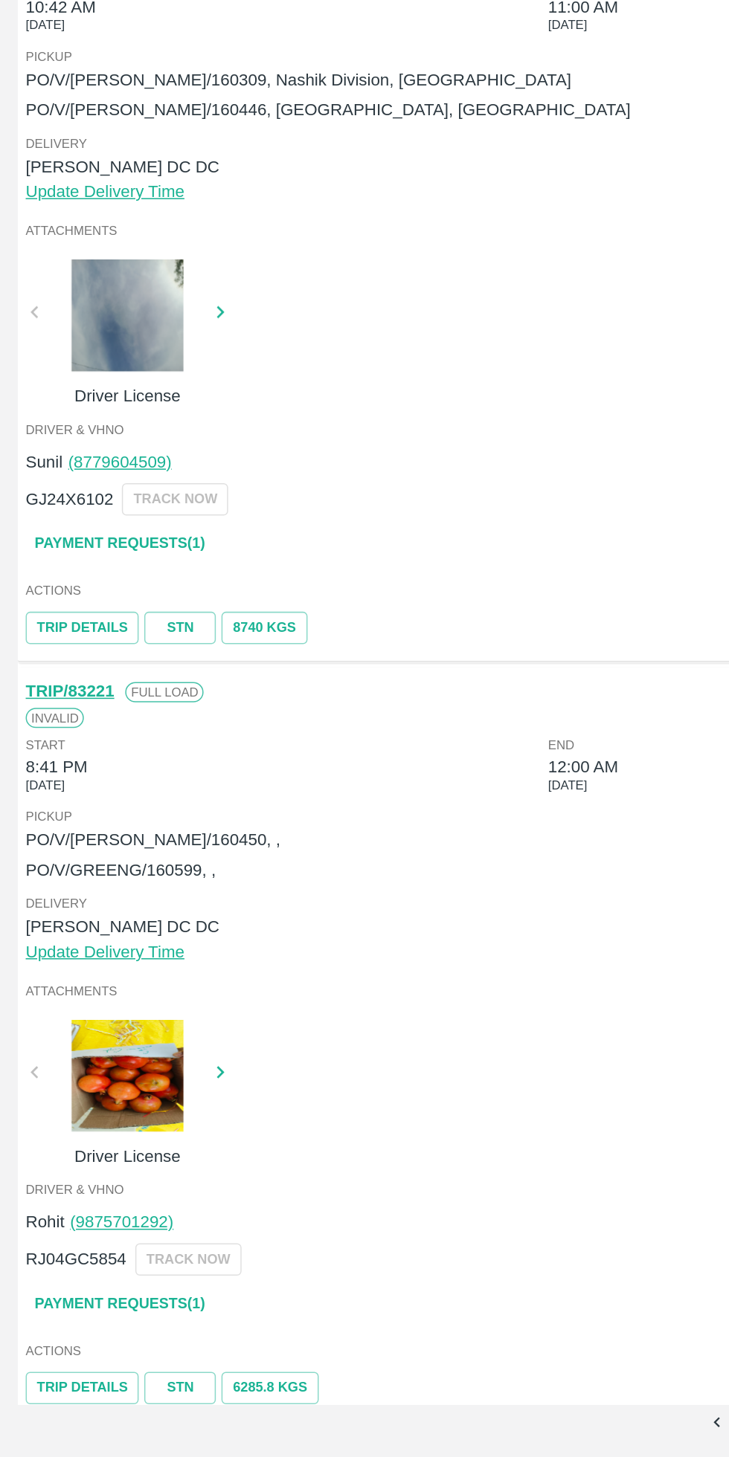
scroll to position [4313, 0]
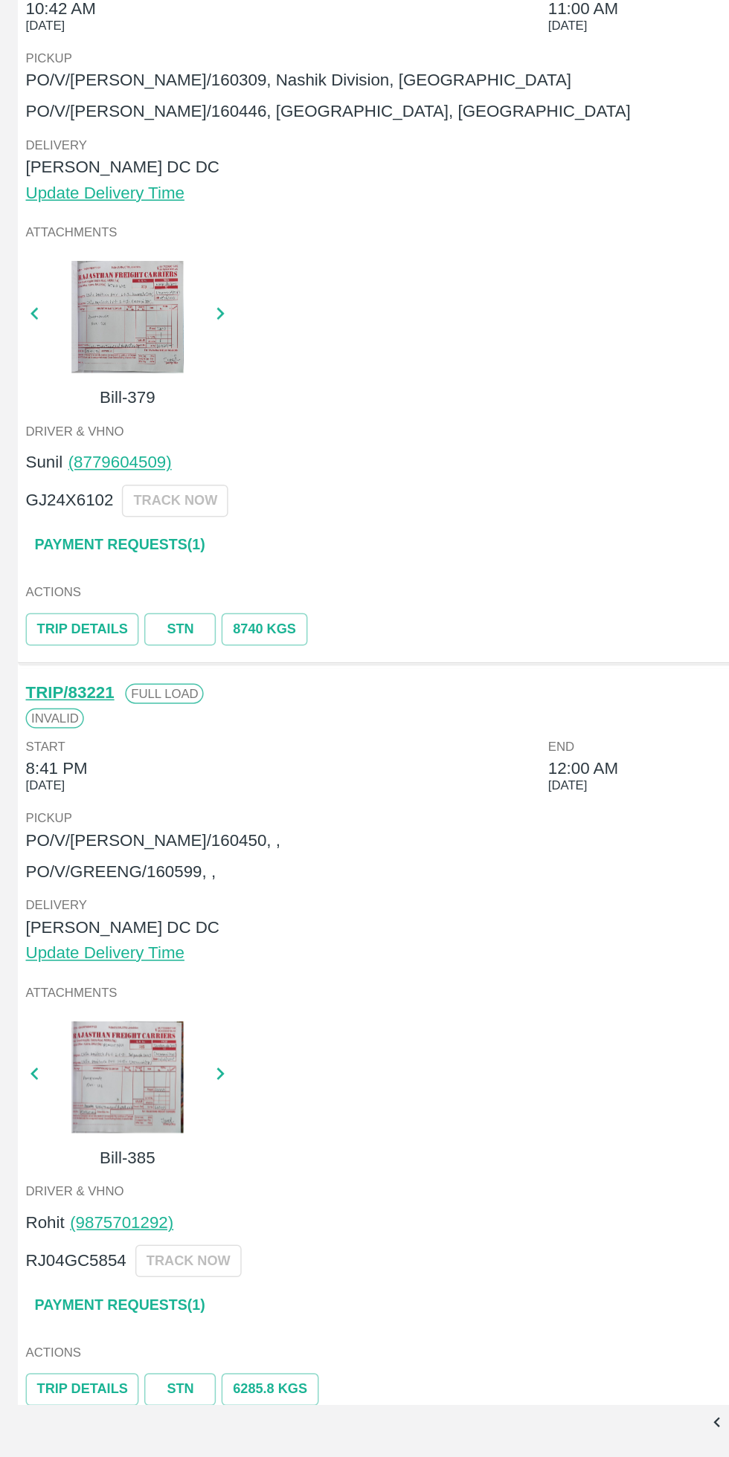
click at [74, 1193] on div at bounding box center [85, 1204] width 112 height 74
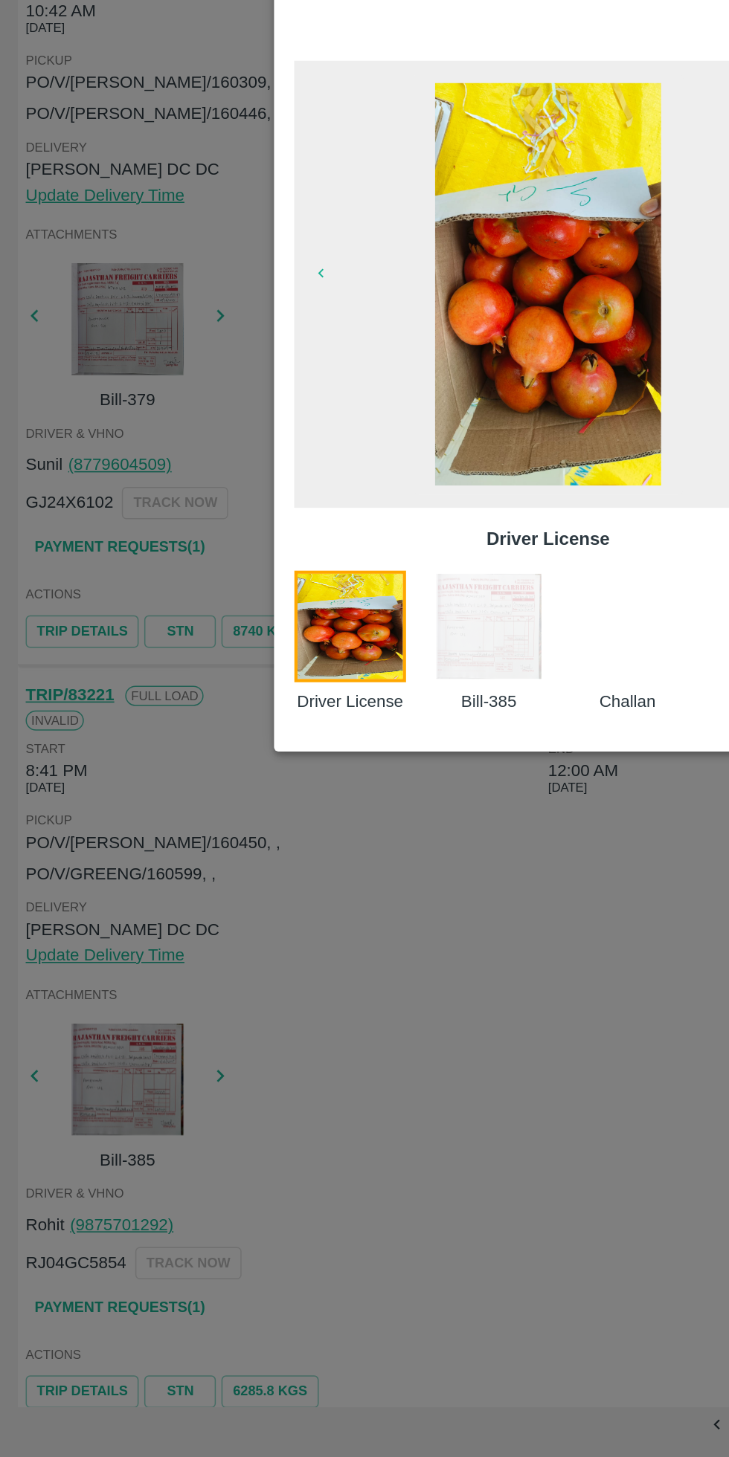
scroll to position [4318, 0]
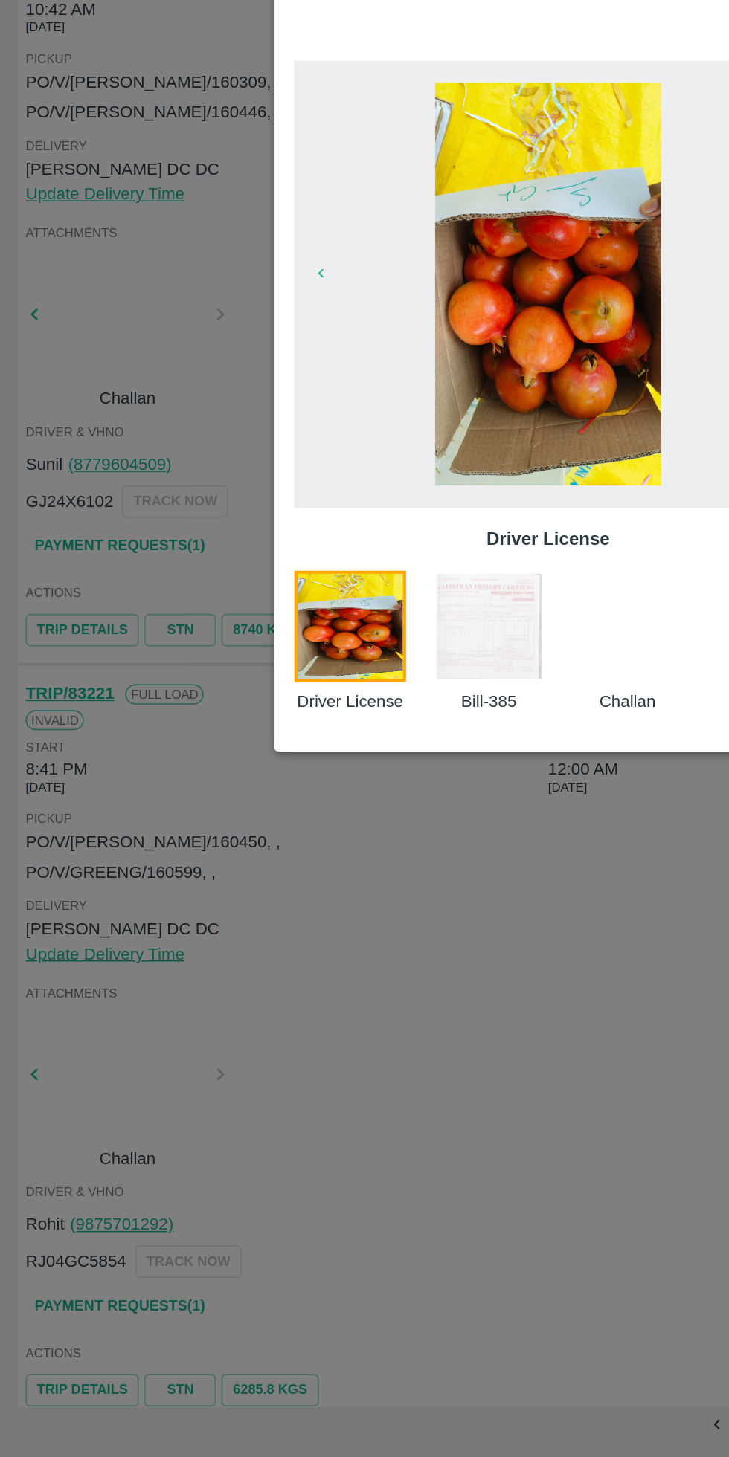
click at [303, 915] on img at bounding box center [325, 903] width 74 height 74
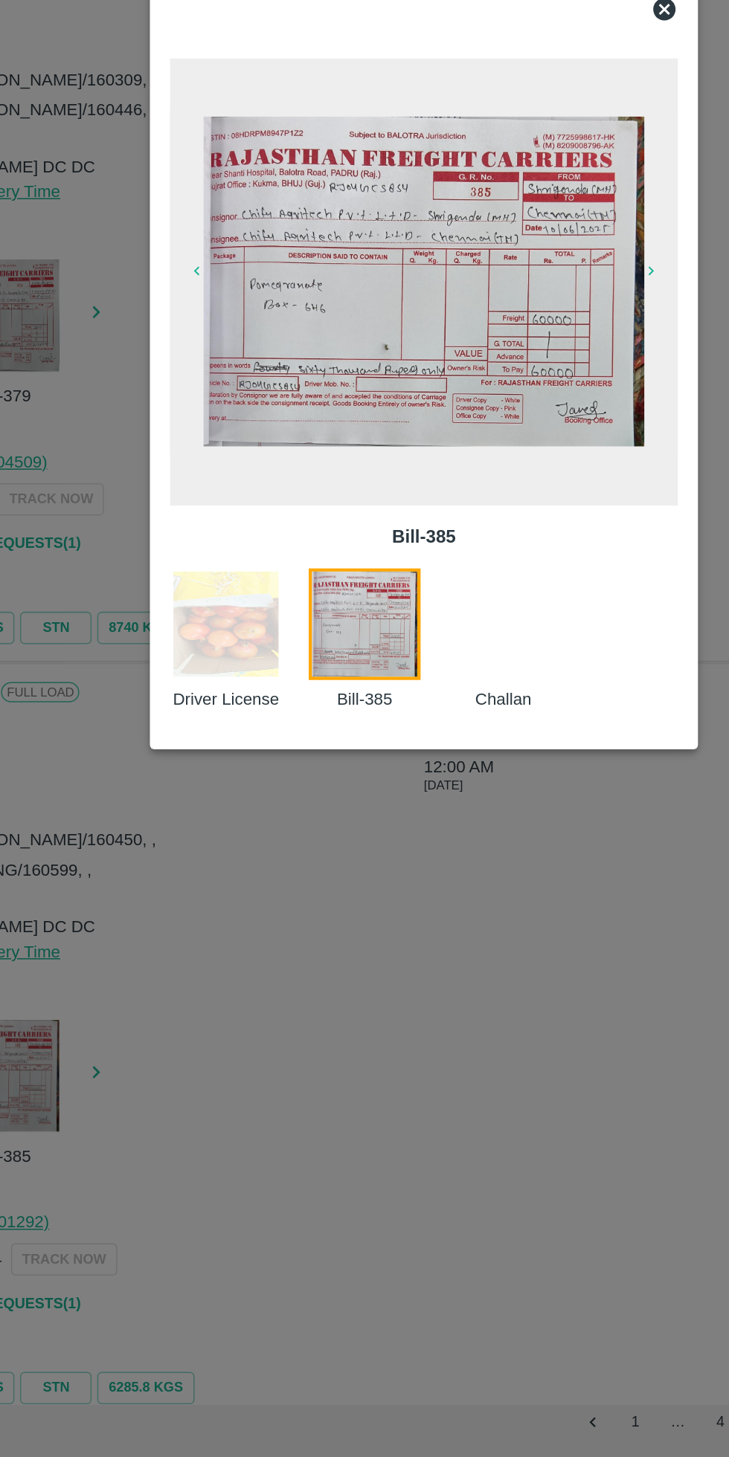
click at [290, 1140] on div at bounding box center [364, 728] width 729 height 1457
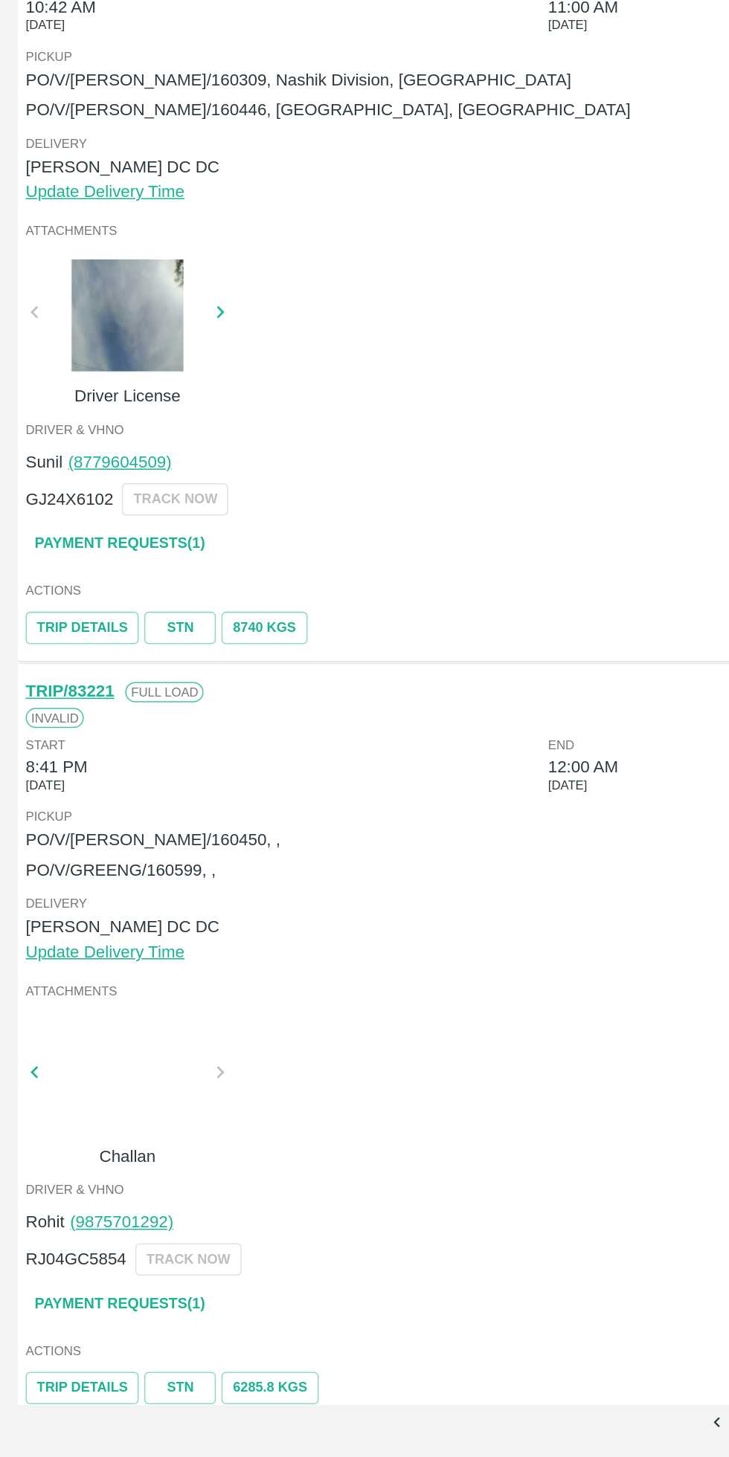
click at [127, 1342] on link "Payment Requests( 1 )" at bounding box center [79, 1355] width 125 height 26
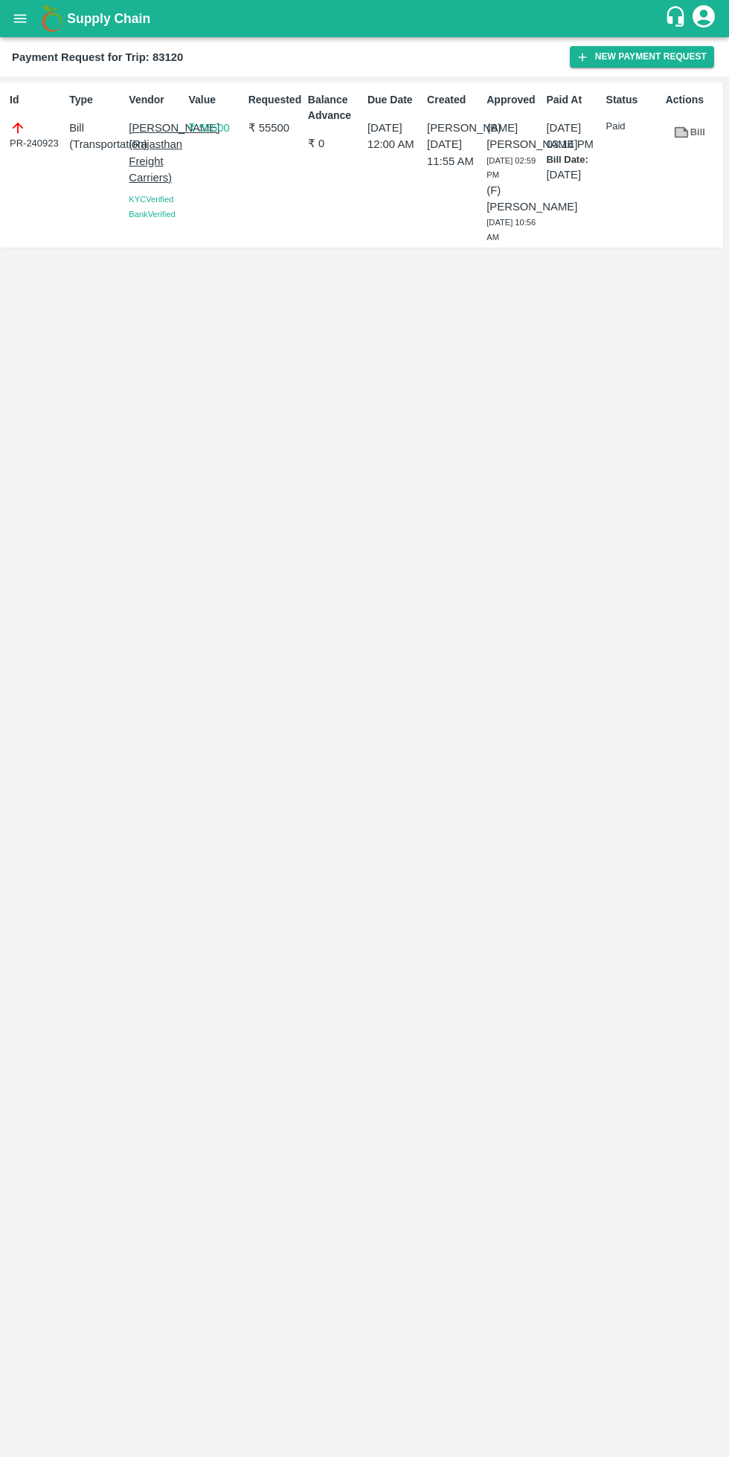
click at [422, 1360] on div "Id PR-240923 Type Bill ( Transportation ) Vendor [PERSON_NAME] ([GEOGRAPHIC_DAT…" at bounding box center [364, 767] width 729 height 1381
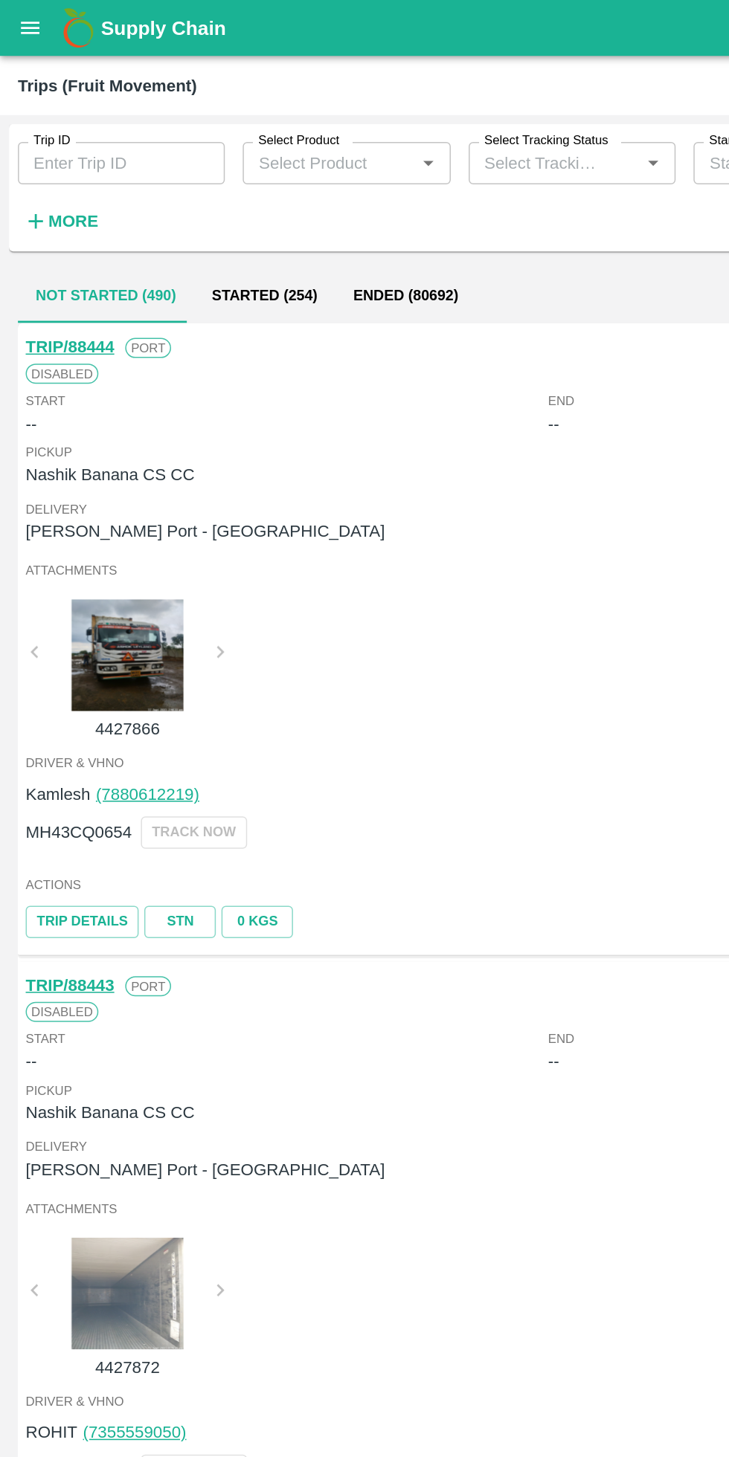
click at [52, 151] on strong "More" at bounding box center [48, 147] width 33 height 12
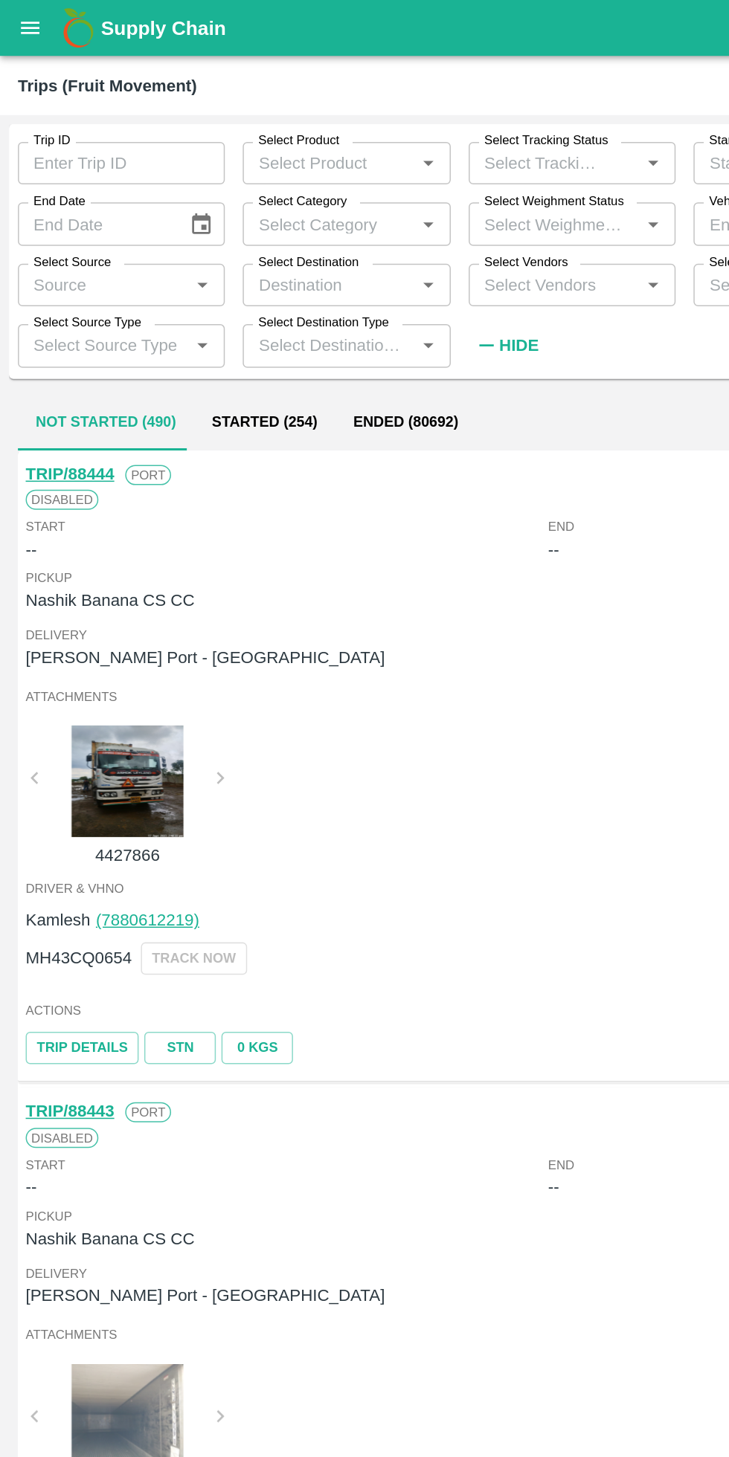
click at [376, 187] on input "Select Vendors" at bounding box center [368, 189] width 104 height 19
type input "hanif"
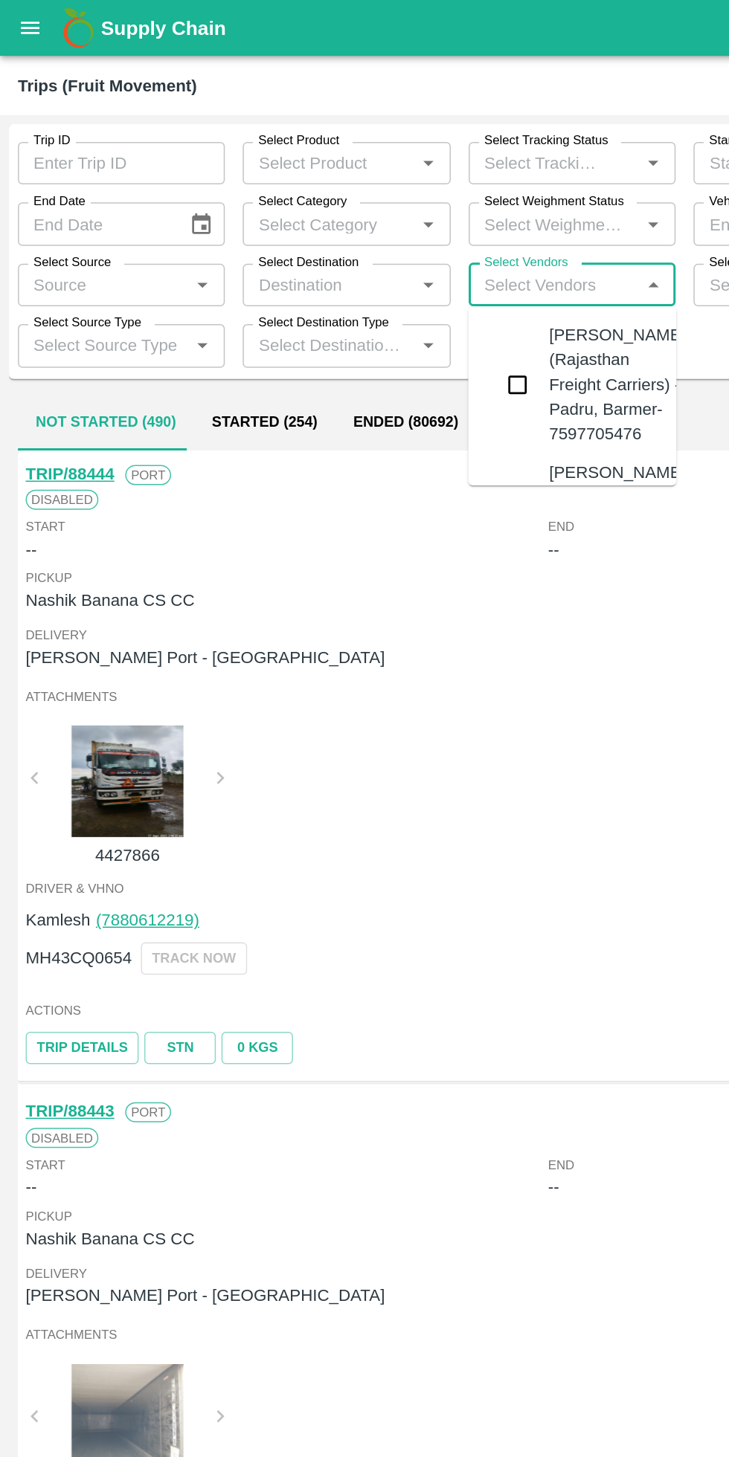
click at [356, 271] on input "checkbox" at bounding box center [344, 256] width 30 height 30
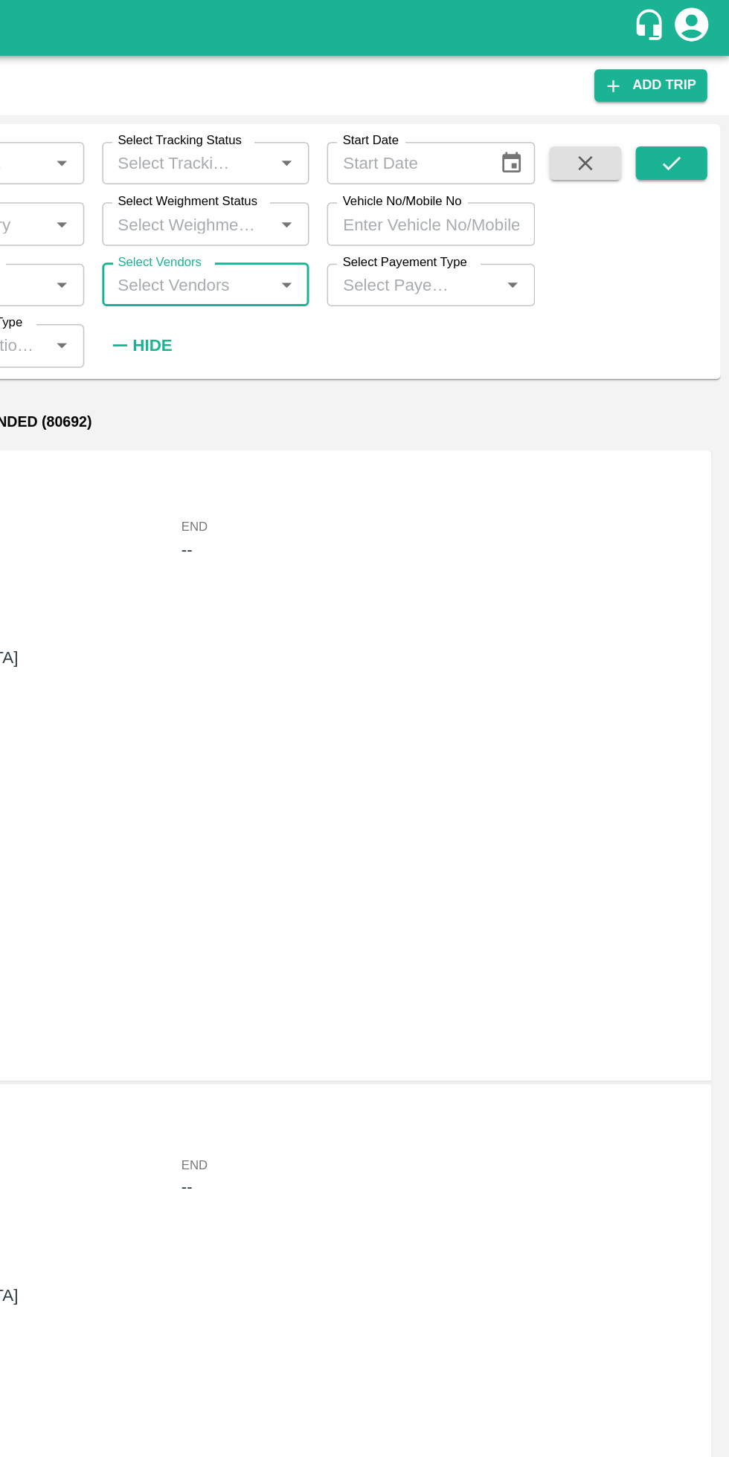
click at [377, 187] on input "Select Vendors" at bounding box center [368, 189] width 104 height 19
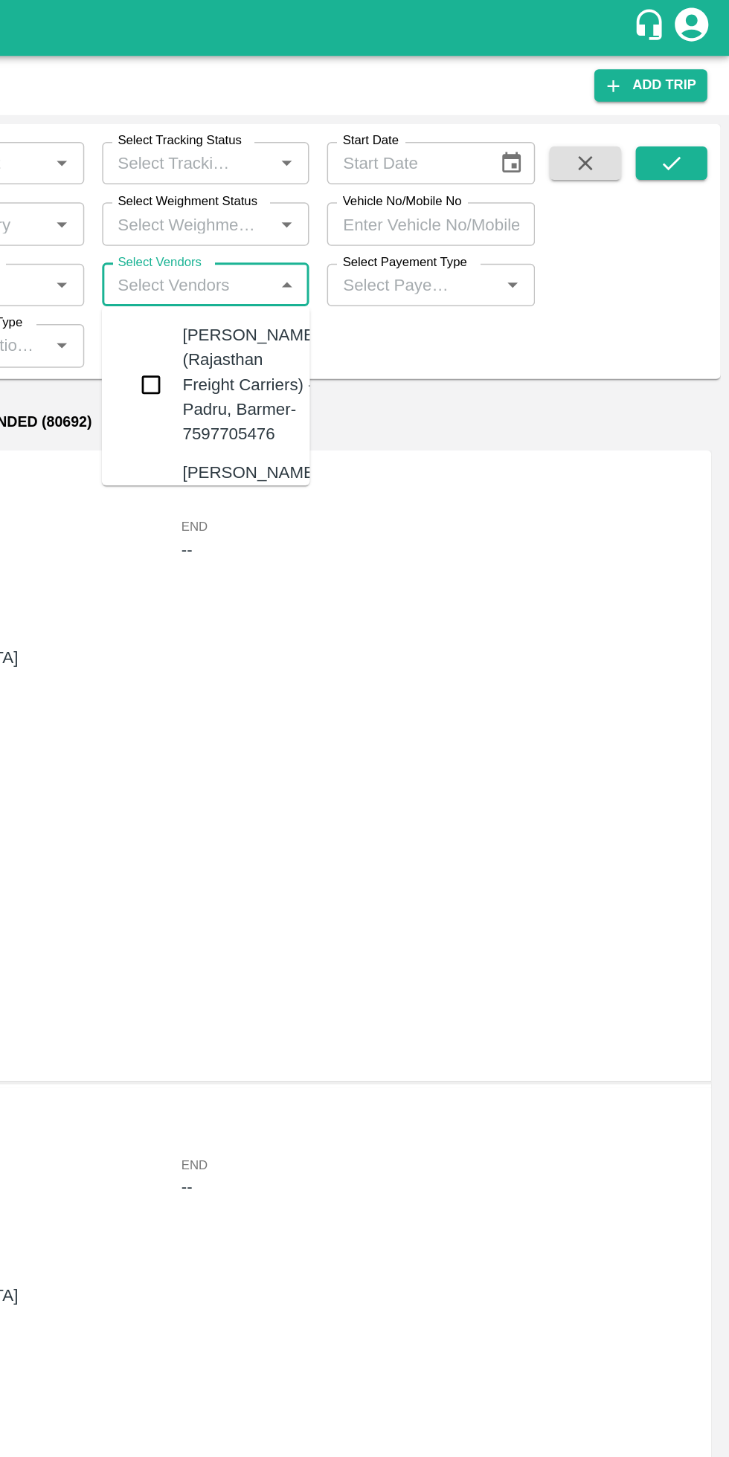
click at [337, 268] on input "checkbox" at bounding box center [344, 256] width 30 height 30
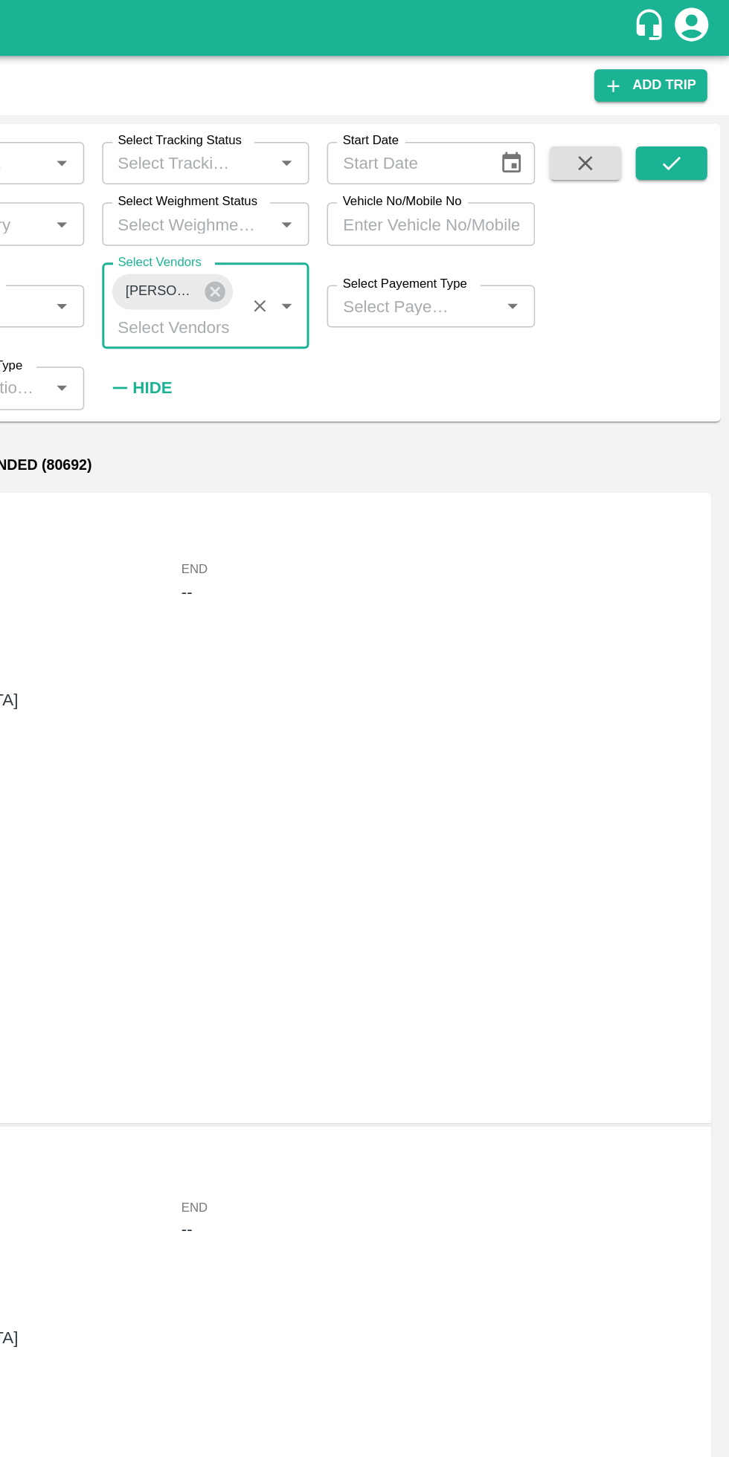
click at [694, 105] on icon "submit" at bounding box center [690, 108] width 16 height 16
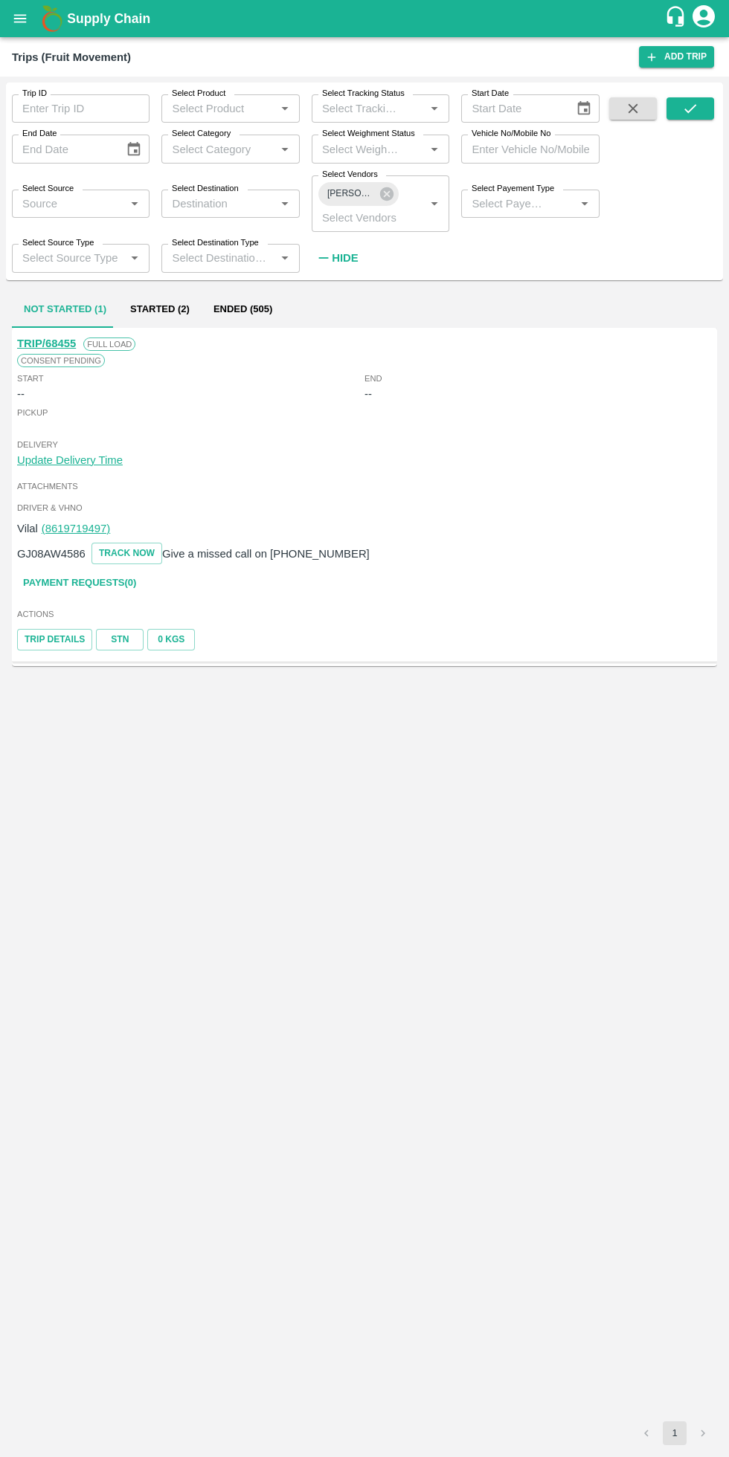
click at [225, 309] on button "Ended (505)" at bounding box center [243, 310] width 83 height 36
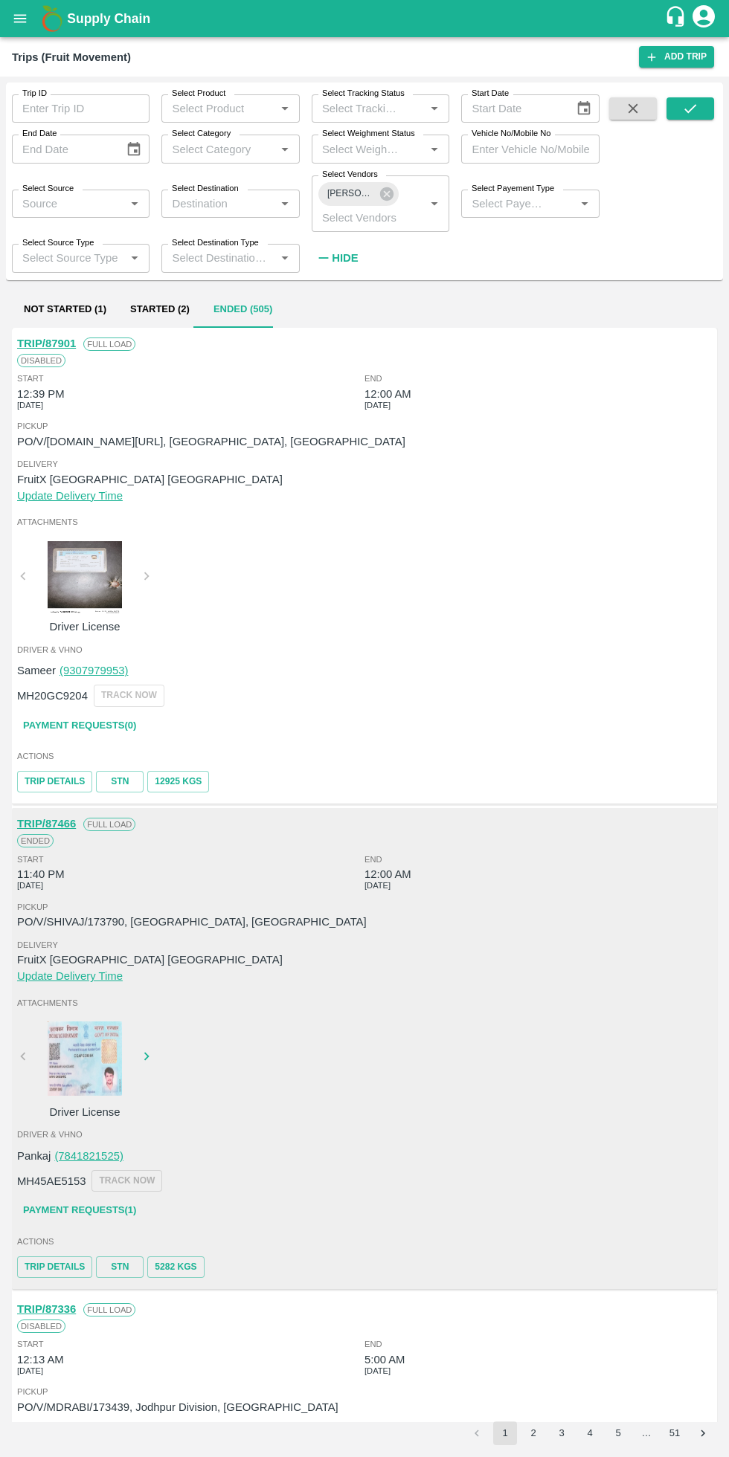
click at [618, 1429] on button "5" at bounding box center [618, 1434] width 24 height 24
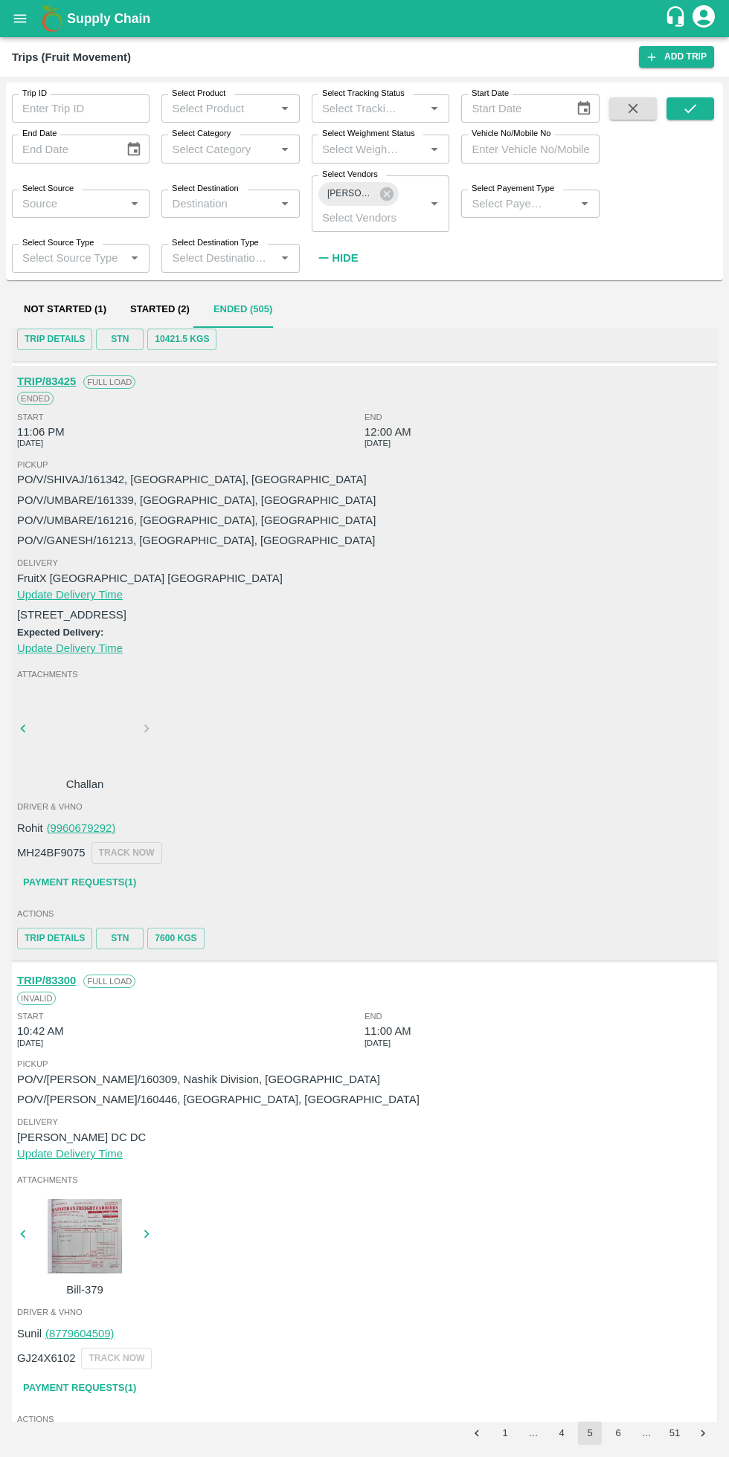
scroll to position [4346, 0]
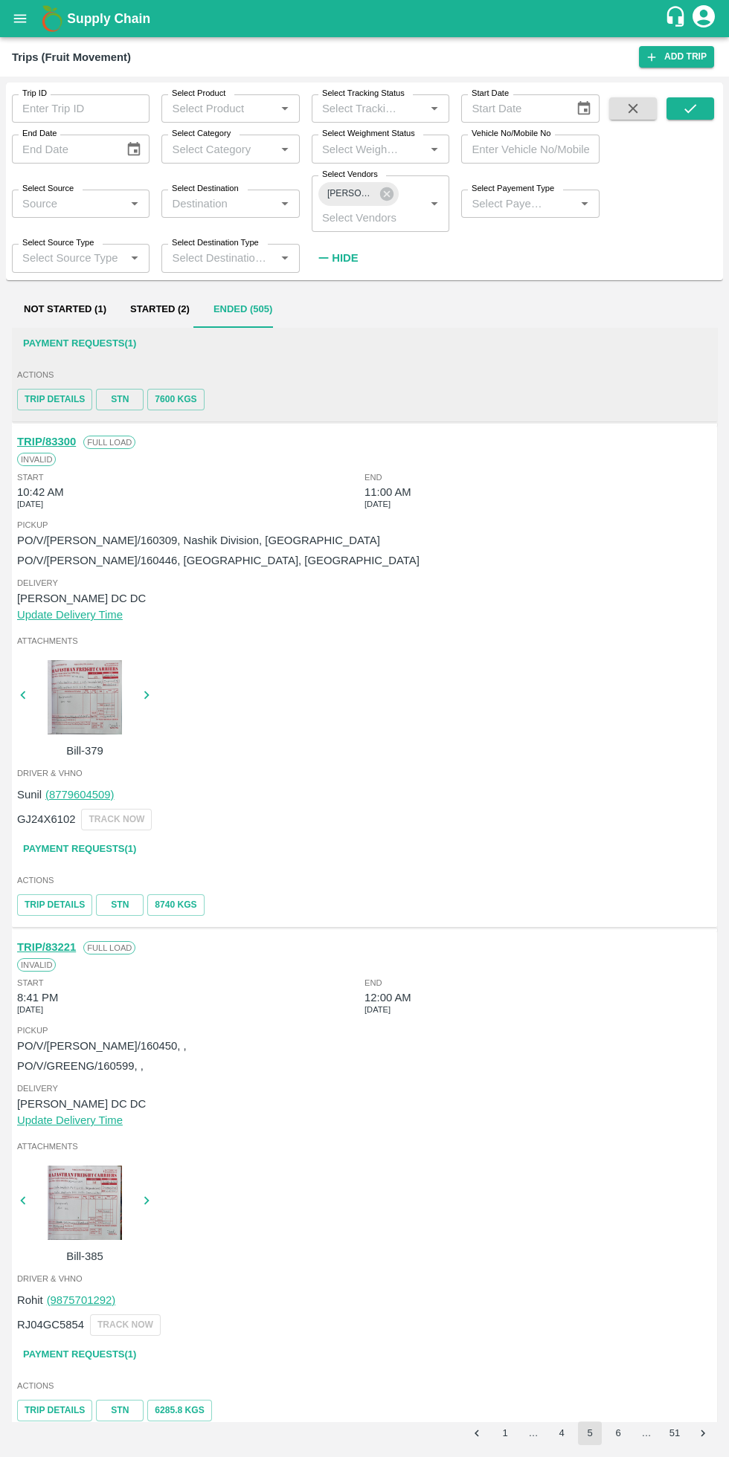
click at [618, 1433] on button "6" at bounding box center [618, 1434] width 24 height 24
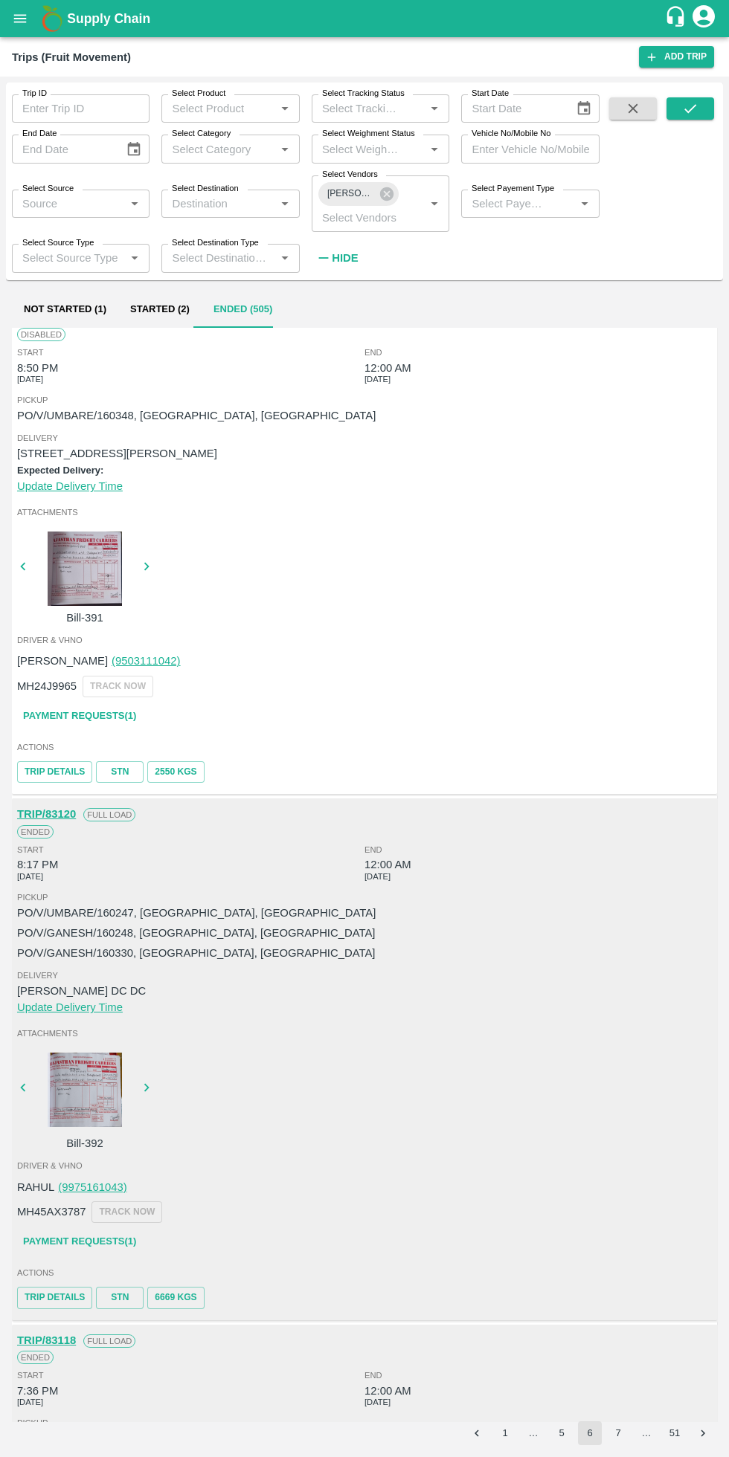
scroll to position [0, 0]
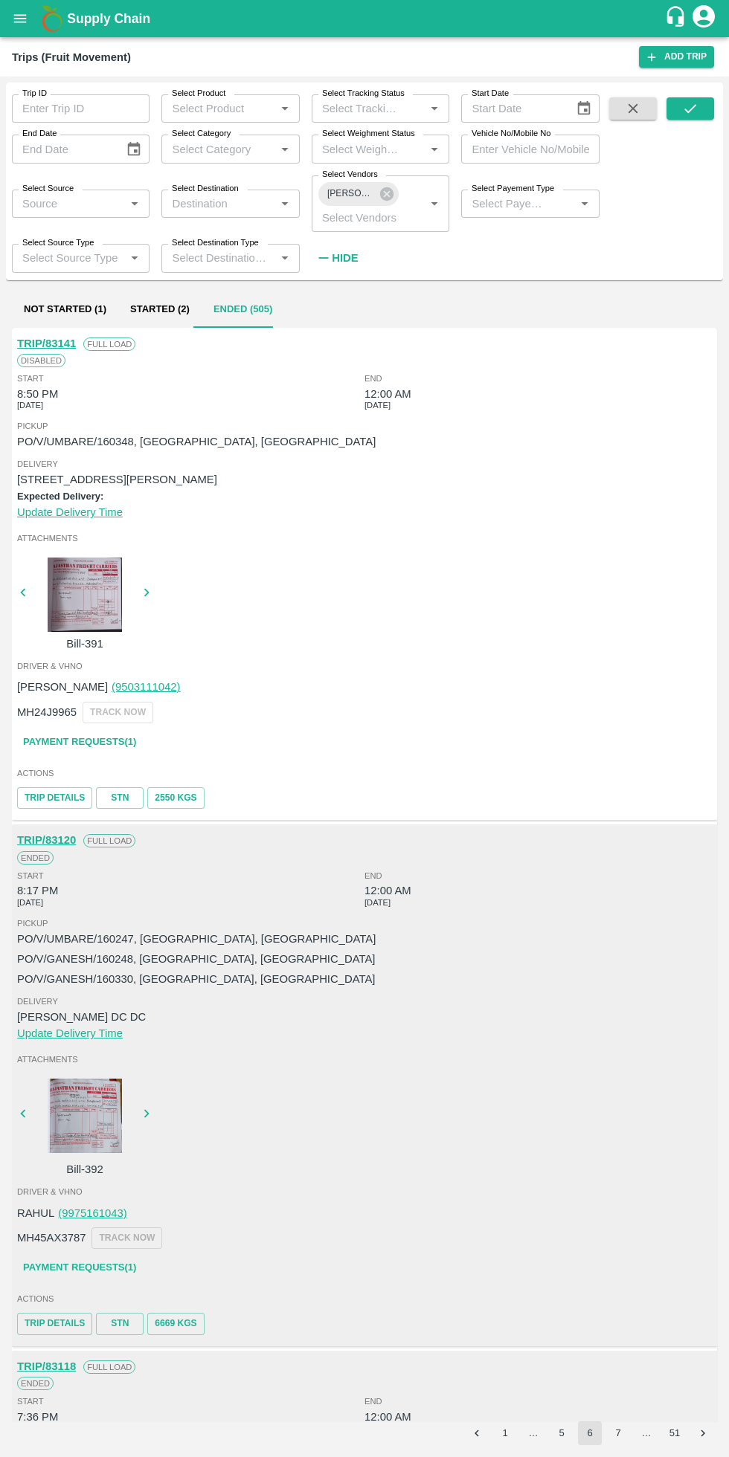
click at [561, 1433] on button "5" at bounding box center [562, 1434] width 24 height 24
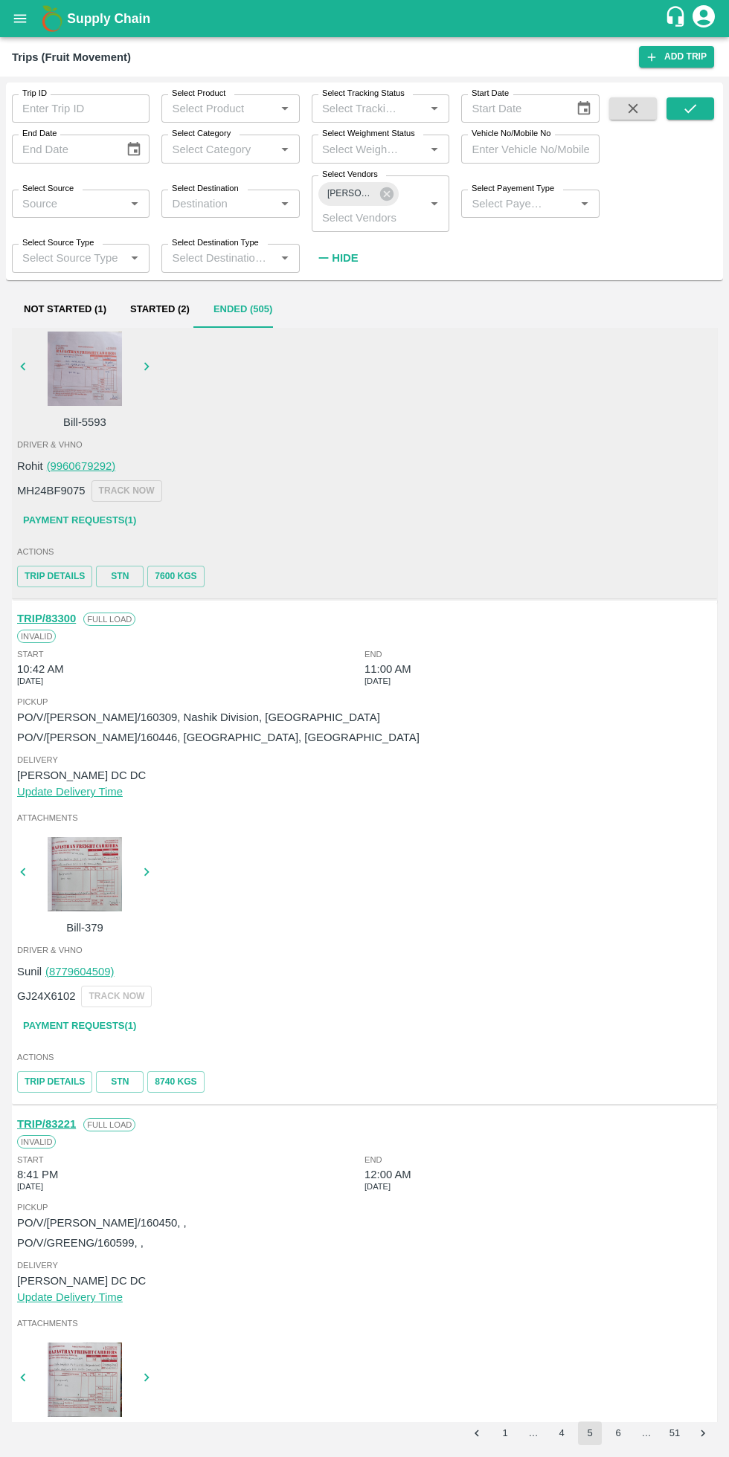
scroll to position [4149, 0]
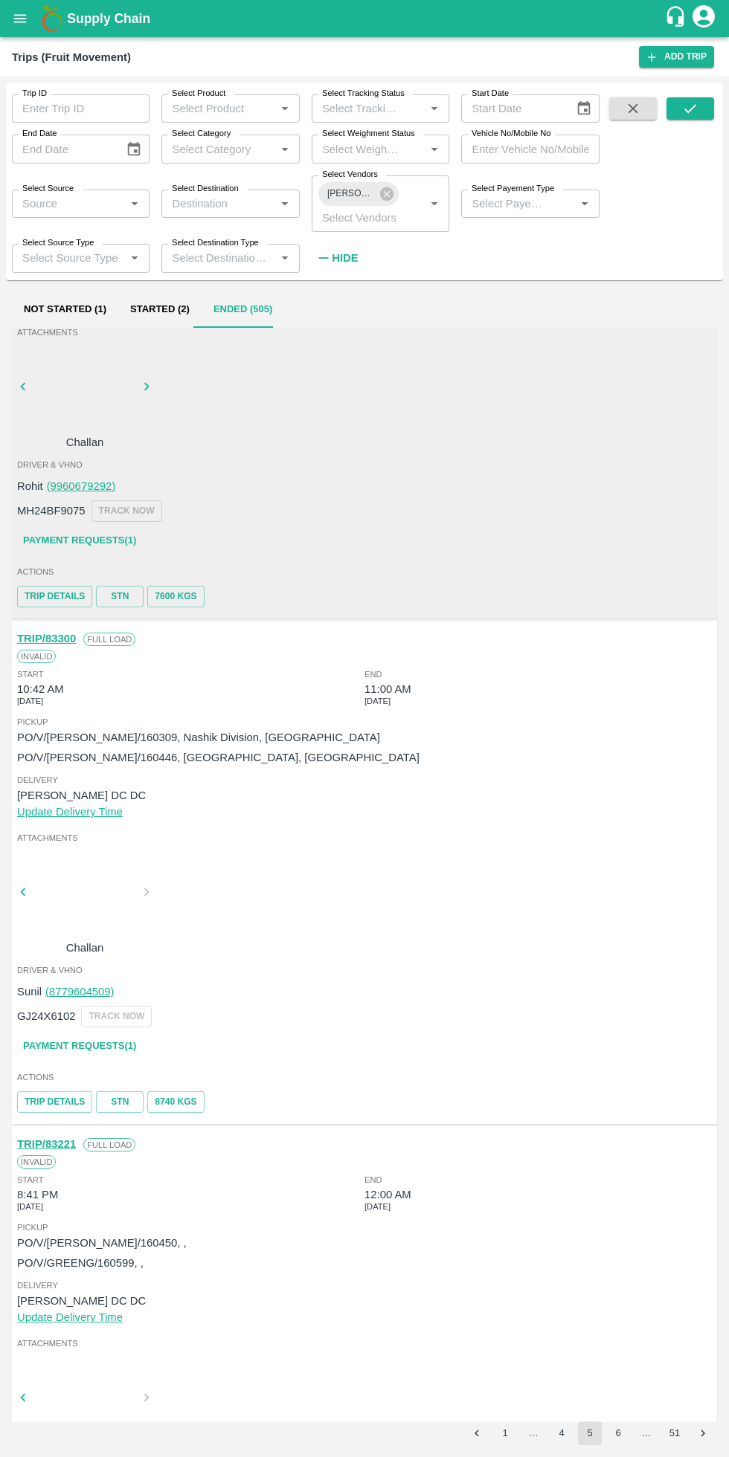
click at [123, 1034] on link "Payment Requests( 1 )" at bounding box center [79, 1047] width 125 height 26
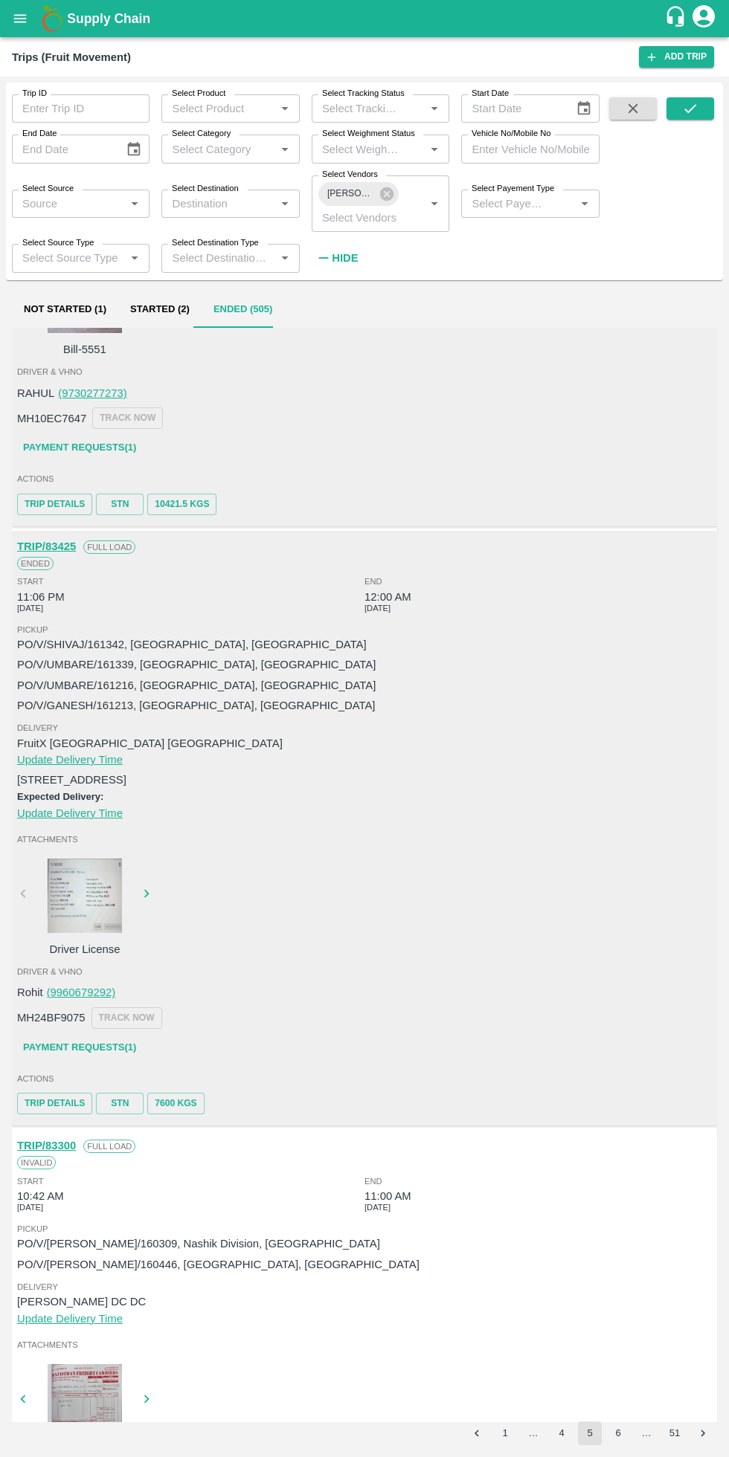
scroll to position [3643, 0]
